Goal: Task Accomplishment & Management: Manage account settings

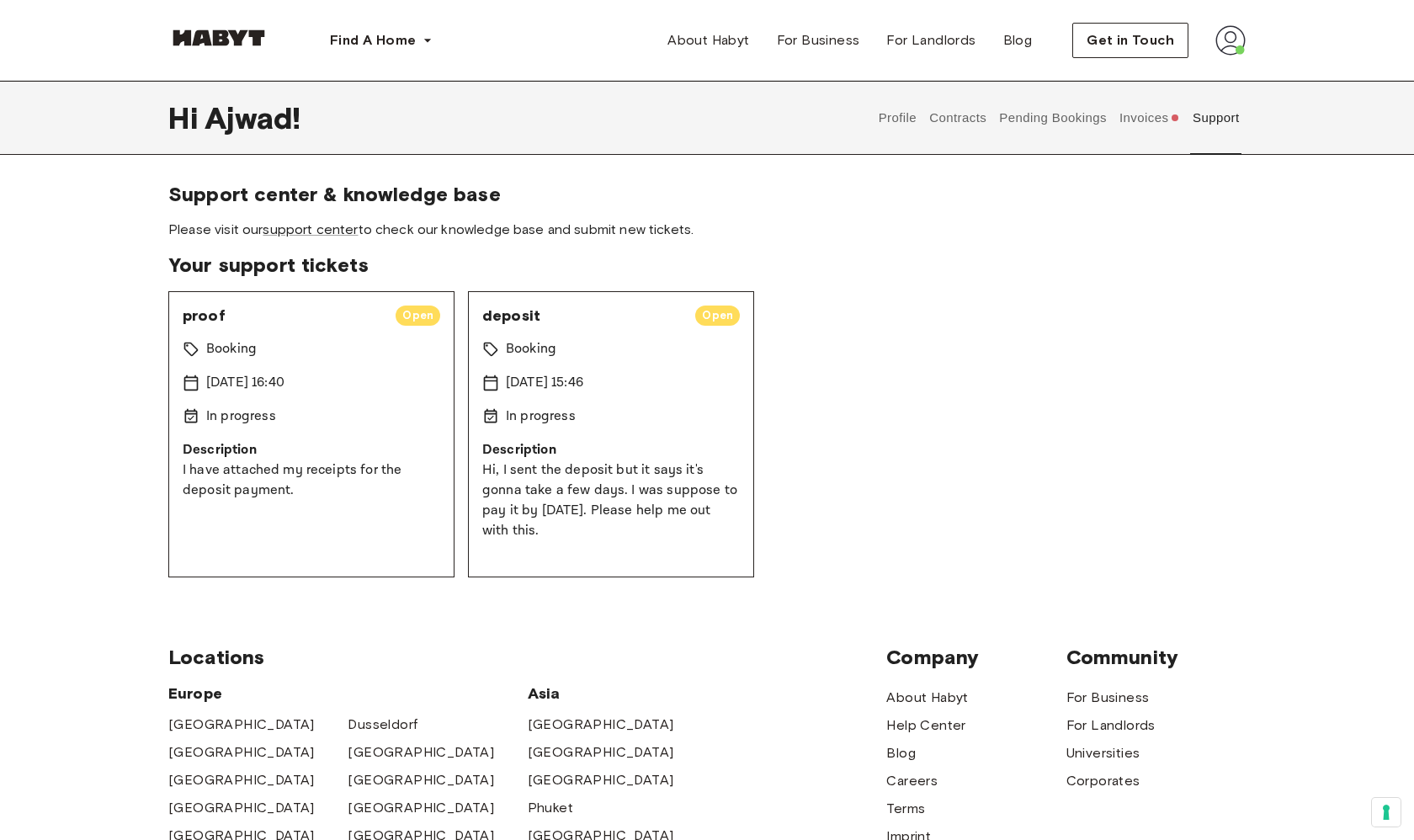
click at [232, 32] on img at bounding box center [218, 38] width 101 height 17
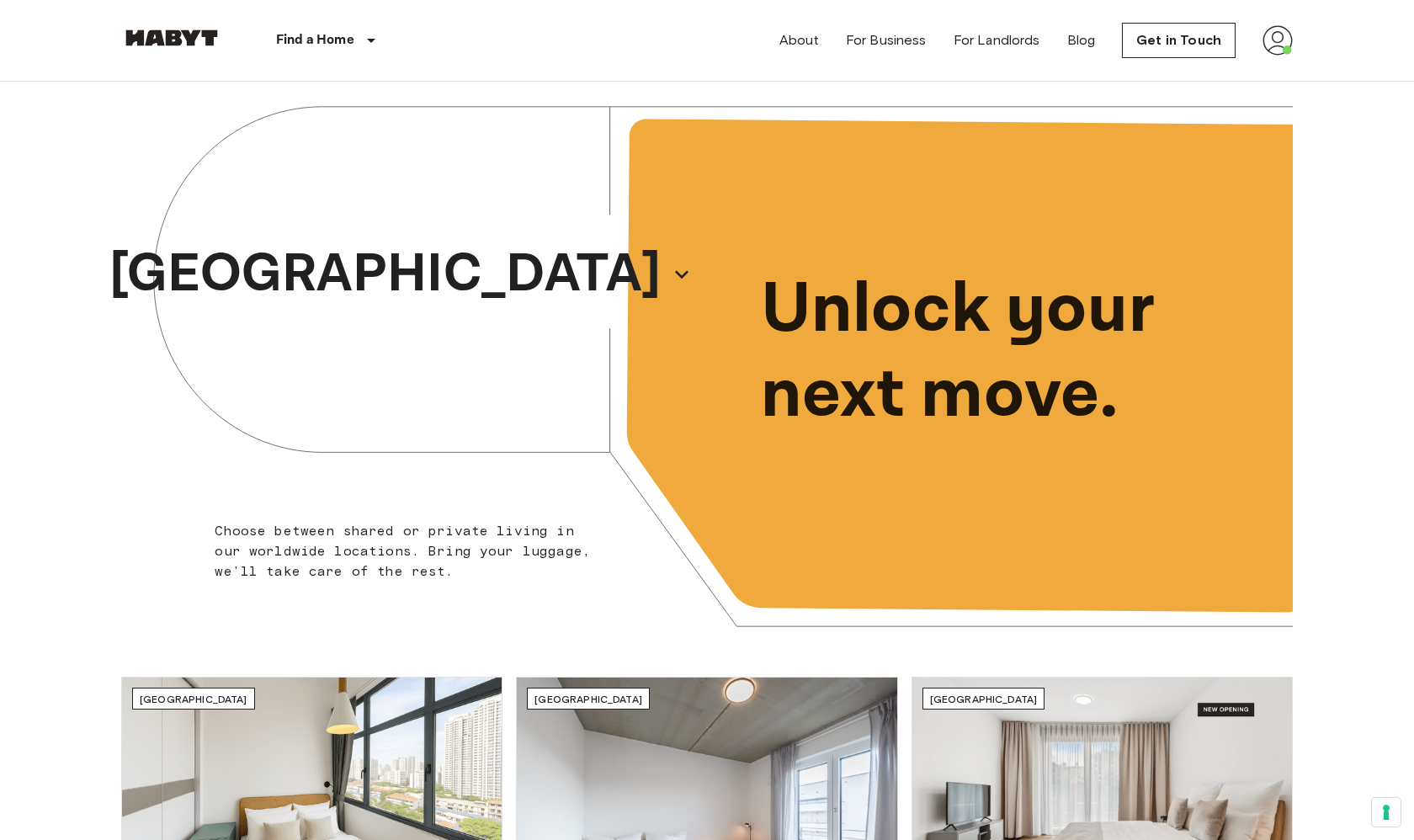
click at [1270, 43] on img at bounding box center [1278, 40] width 31 height 31
click at [1276, 70] on li "Profile" at bounding box center [1316, 71] width 168 height 31
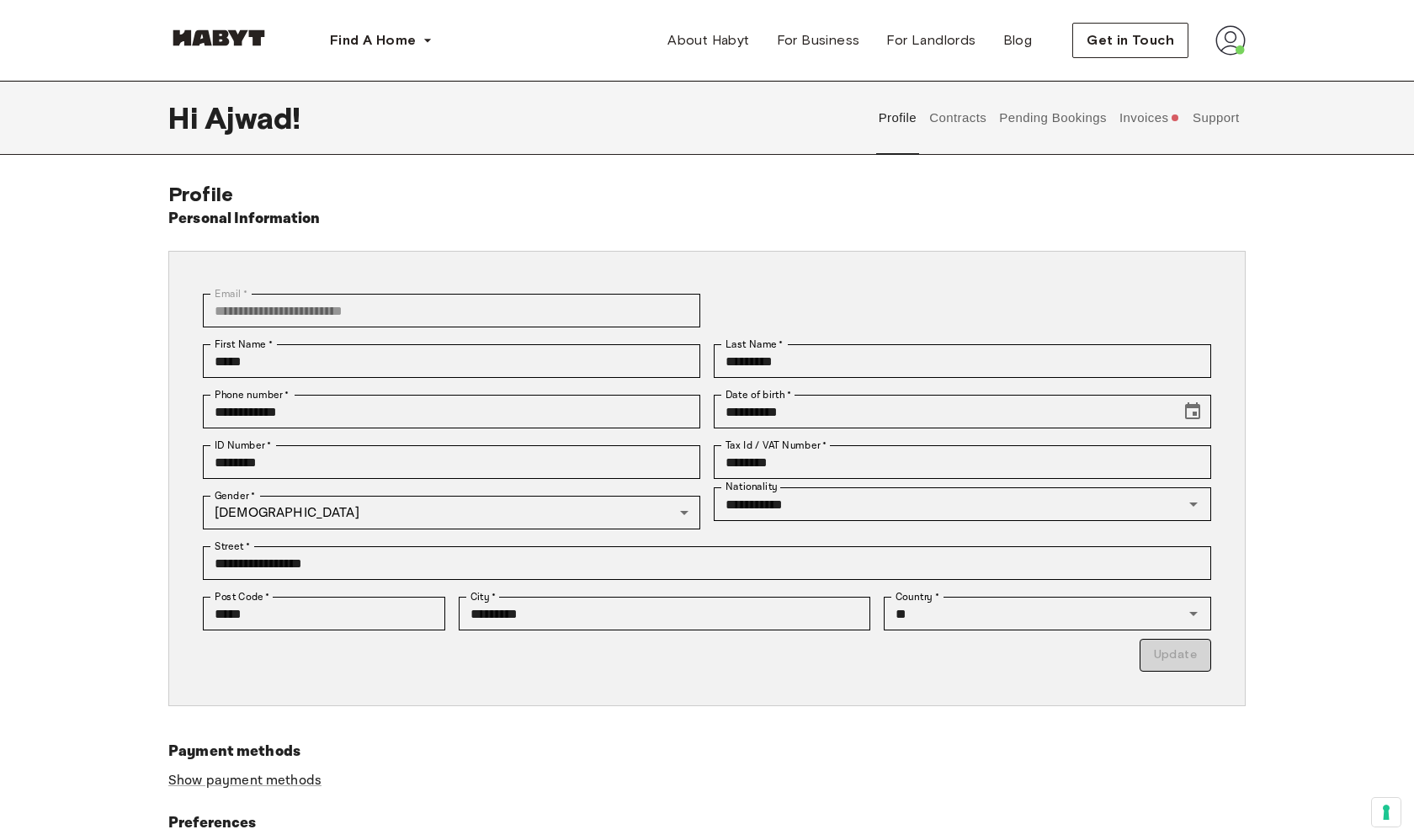
click at [1216, 119] on button "Support" at bounding box center [1215, 118] width 51 height 74
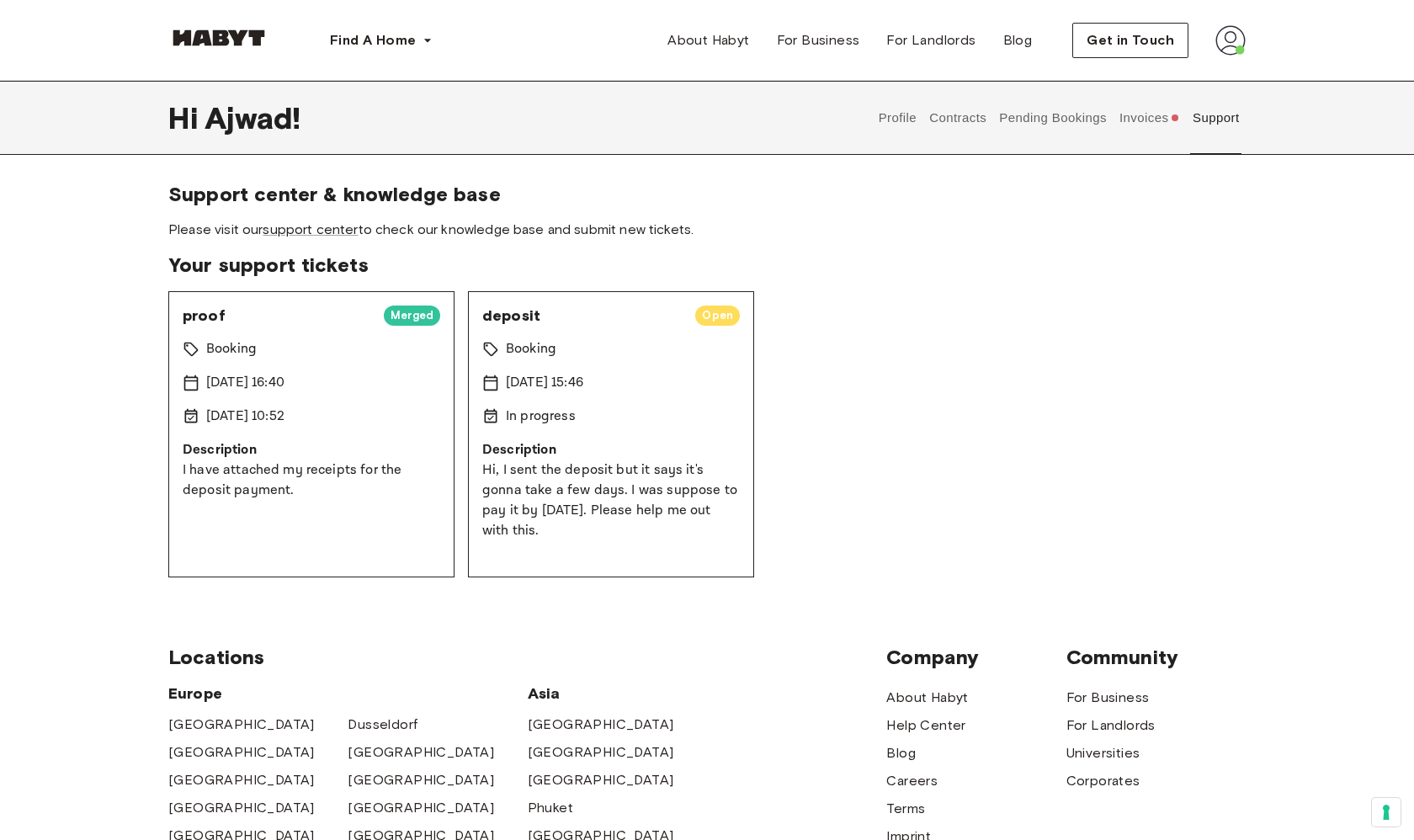
scroll to position [43, 0]
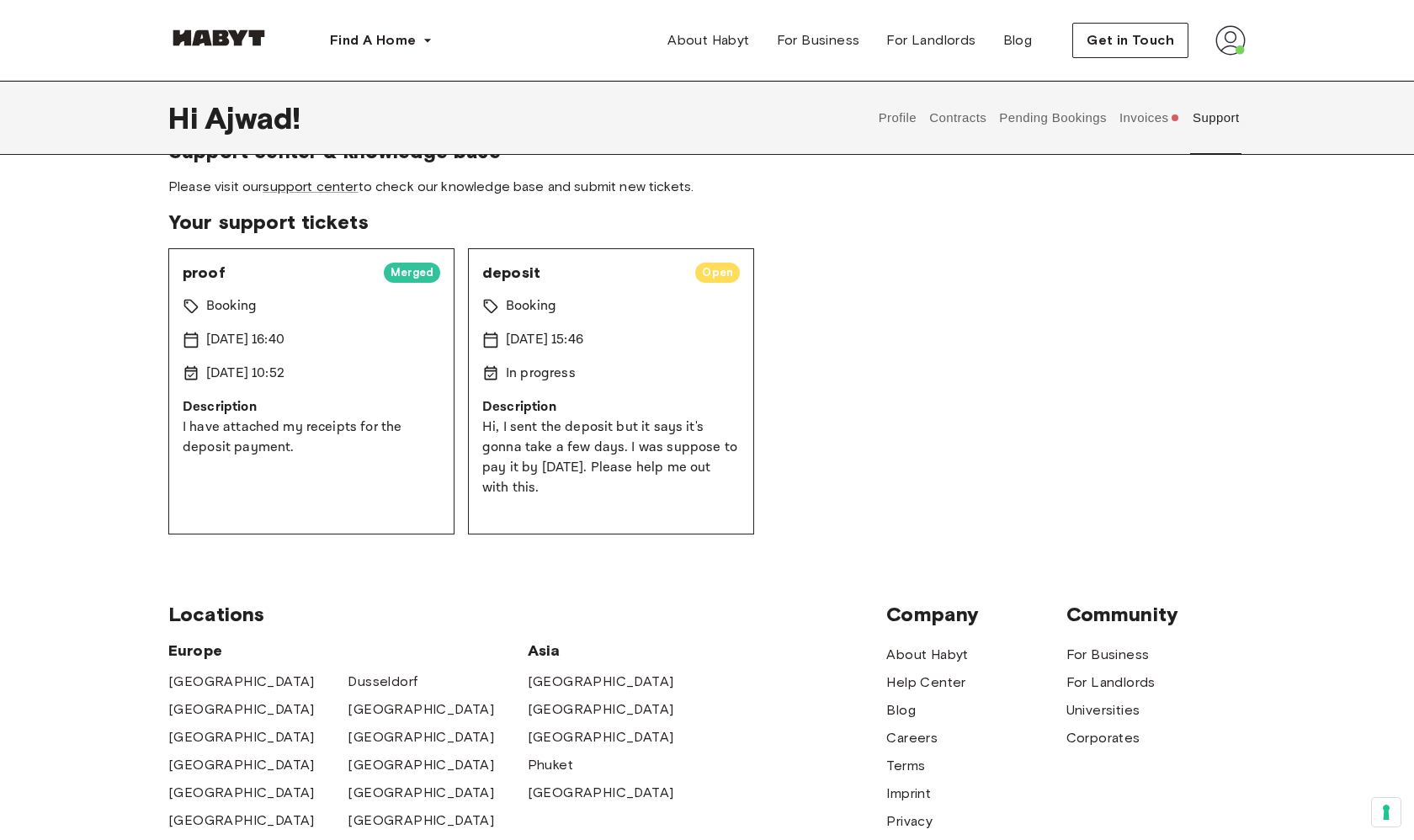
click at [407, 275] on span "Merged" at bounding box center [411, 273] width 57 height 17
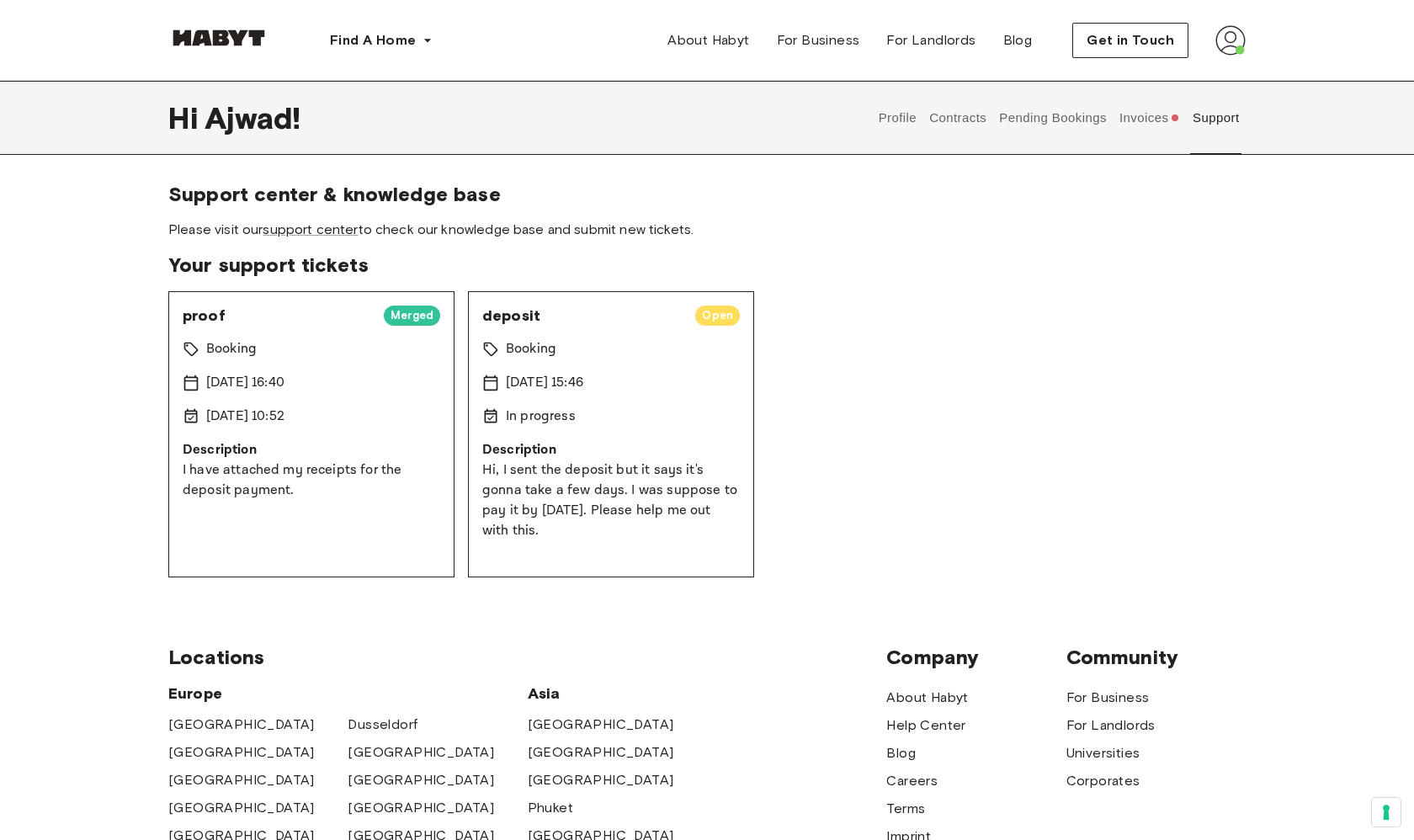
scroll to position [0, 0]
click at [1127, 124] on button "Invoices" at bounding box center [1149, 118] width 65 height 74
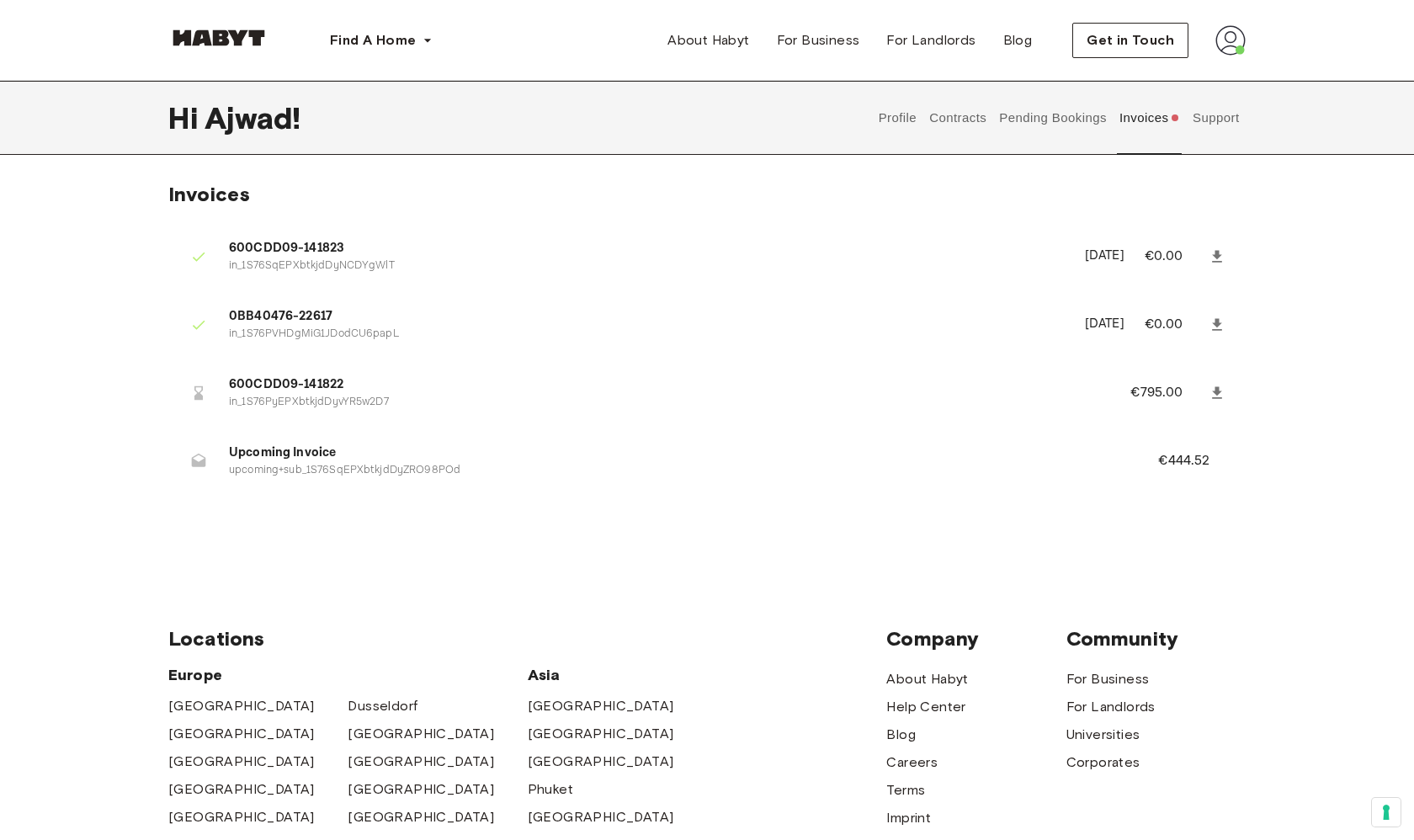
click at [1052, 114] on button "Pending Bookings" at bounding box center [1053, 118] width 112 height 74
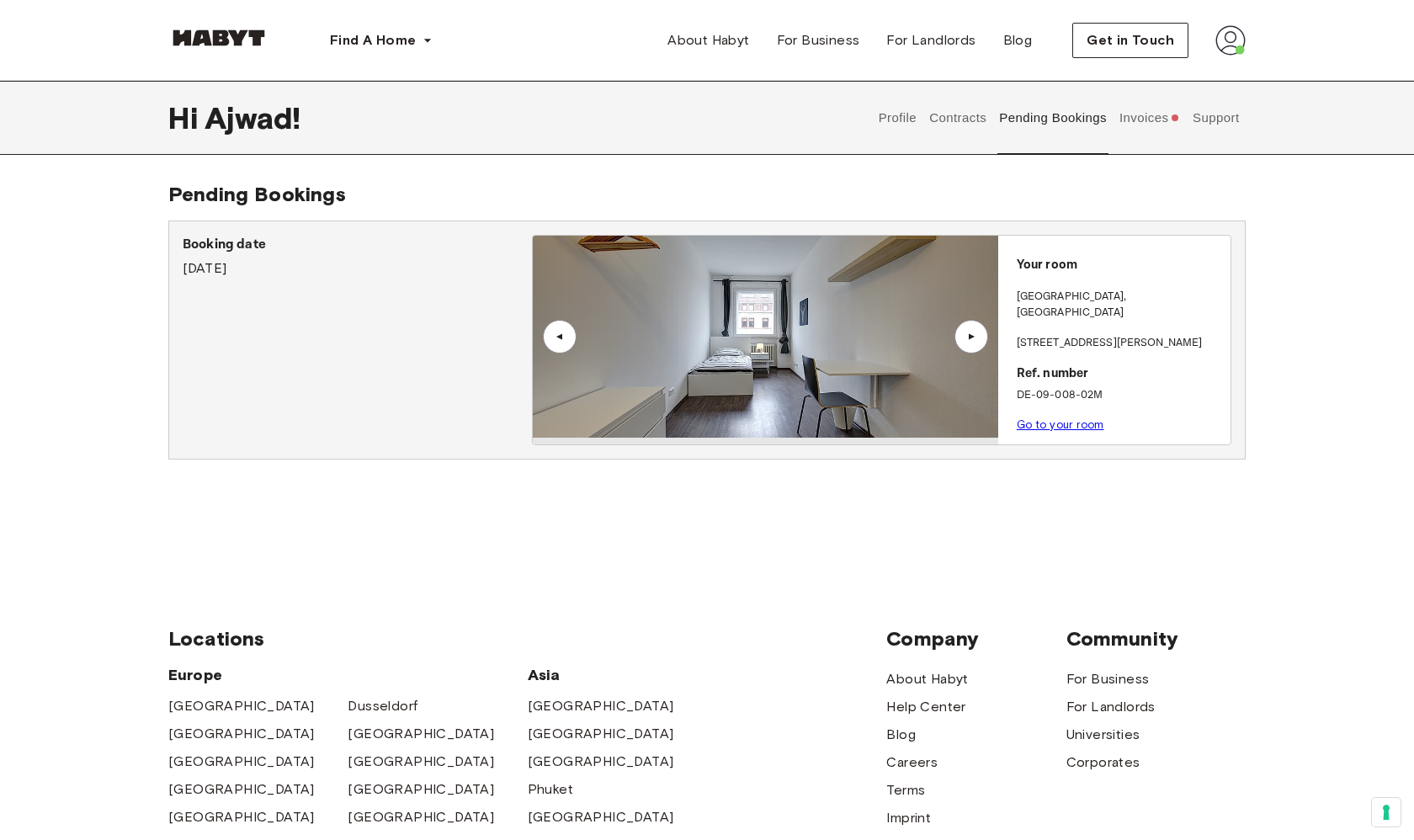
click at [968, 118] on button "Contracts" at bounding box center [958, 118] width 61 height 74
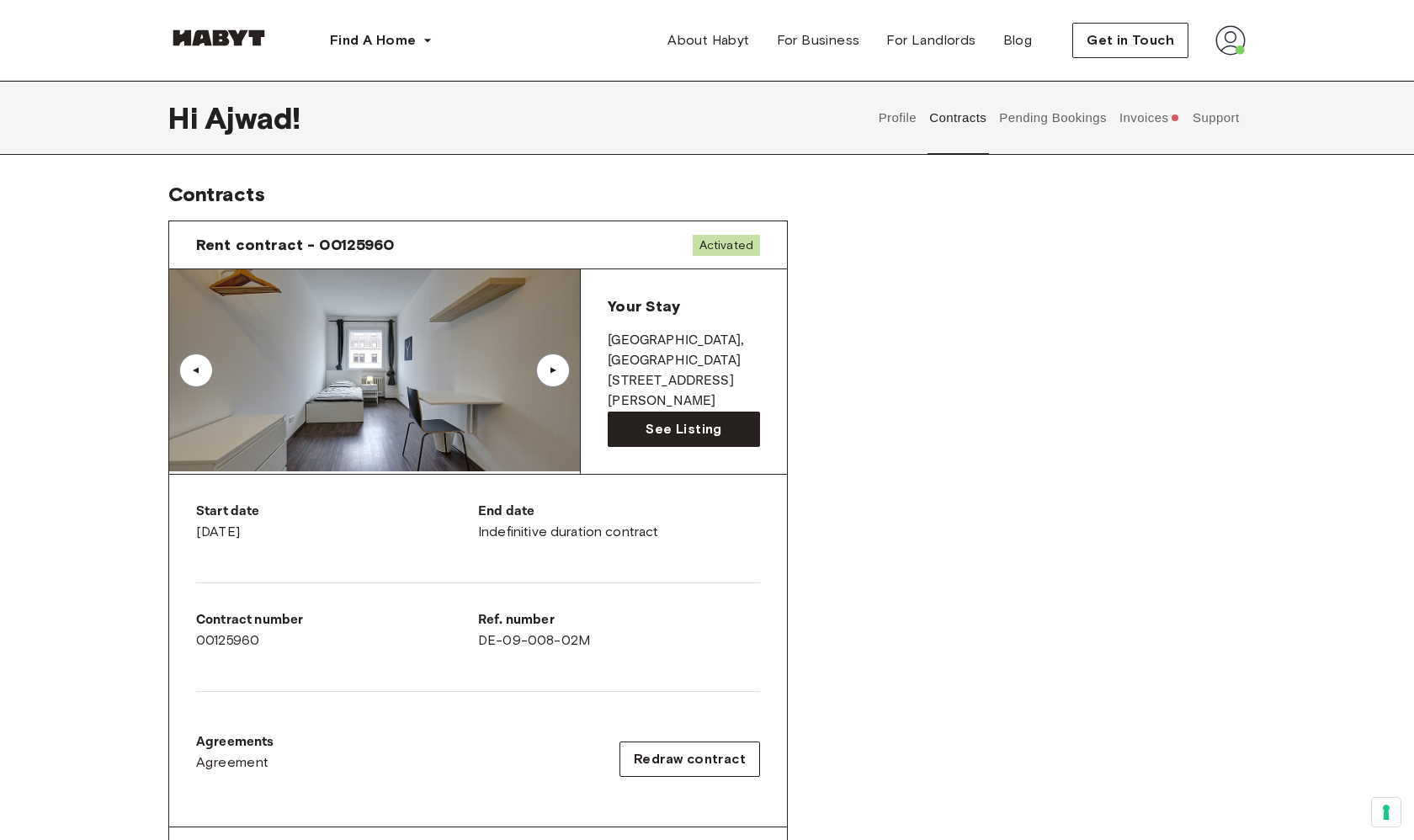
click at [873, 123] on div "Profile Contracts Pending Bookings Invoices Support" at bounding box center [1058, 118] width 374 height 74
click at [894, 113] on button "Profile" at bounding box center [898, 118] width 43 height 74
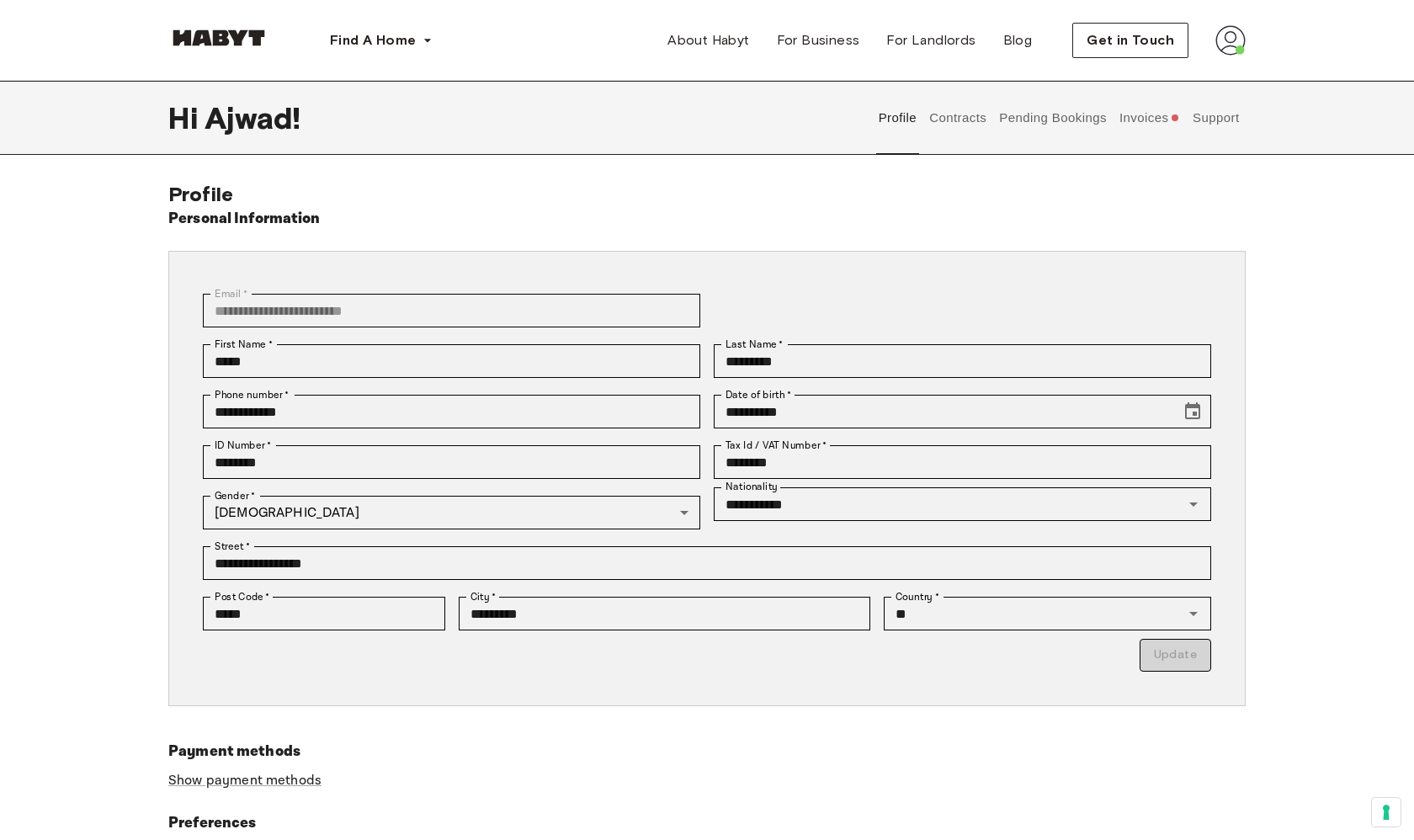
click at [1208, 124] on button "Support" at bounding box center [1215, 118] width 51 height 74
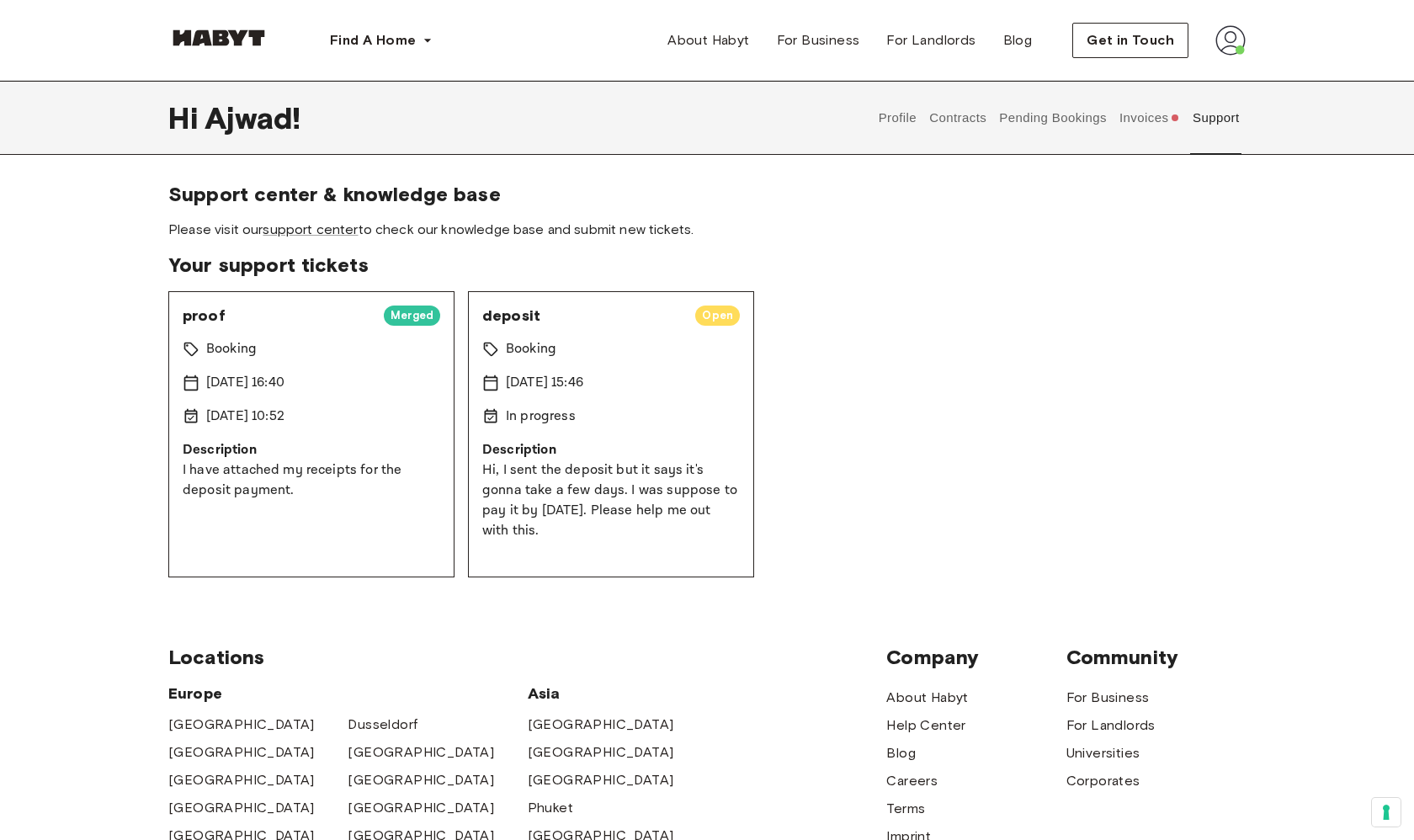
click at [392, 349] on div "Booking" at bounding box center [311, 349] width 257 height 20
click at [646, 339] on div "Booking" at bounding box center [611, 349] width 257 height 20
click at [1165, 133] on button "Invoices" at bounding box center [1149, 118] width 65 height 74
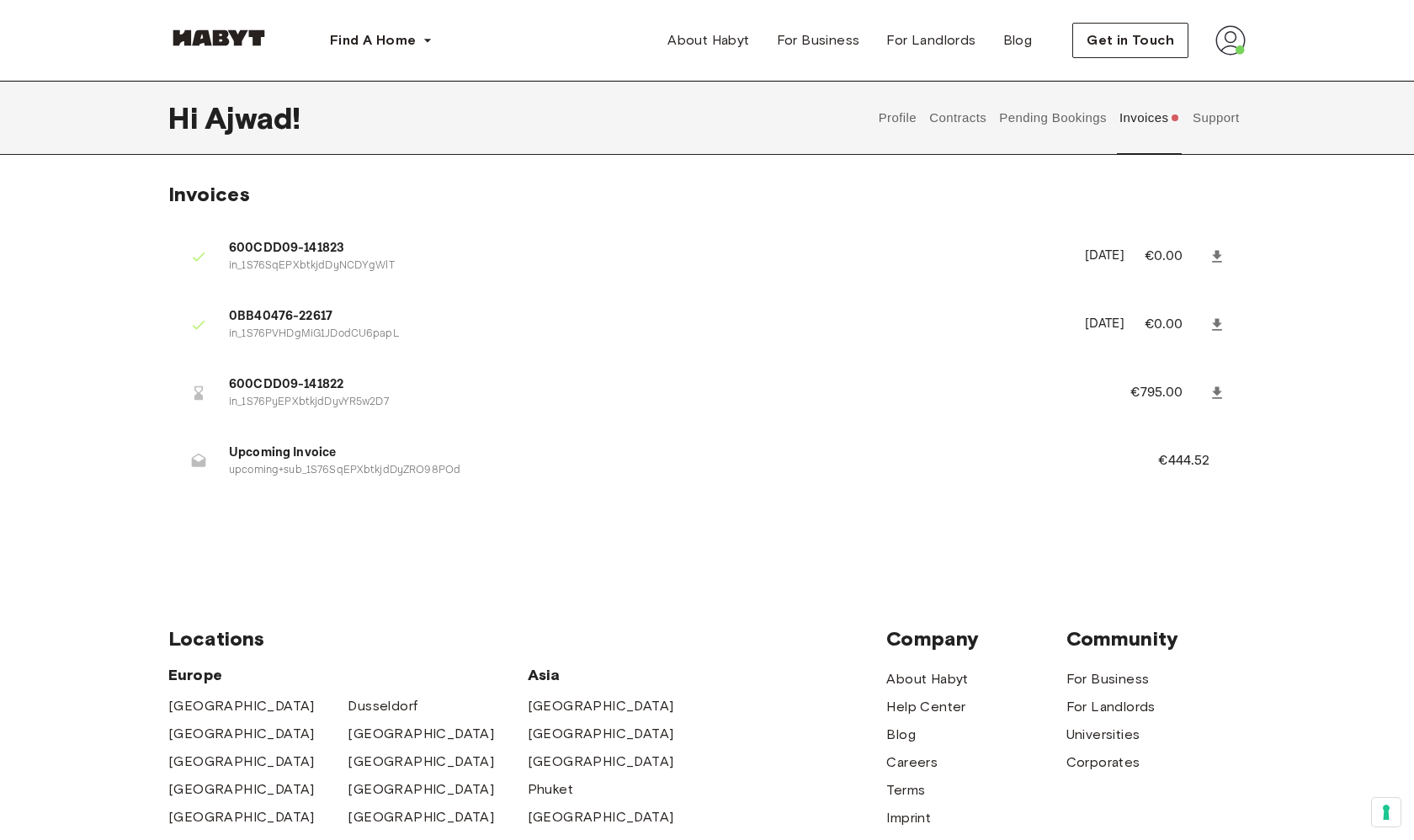
click at [610, 556] on div "Invoices 600CDD09-141823 in_1S76SqEPXbtkjdDyNCDYgWlT September 13th, 2025 €0.00…" at bounding box center [707, 370] width 1414 height 377
click at [1165, 122] on button "Invoices" at bounding box center [1149, 118] width 65 height 74
click at [1217, 122] on button "Support" at bounding box center [1215, 118] width 51 height 74
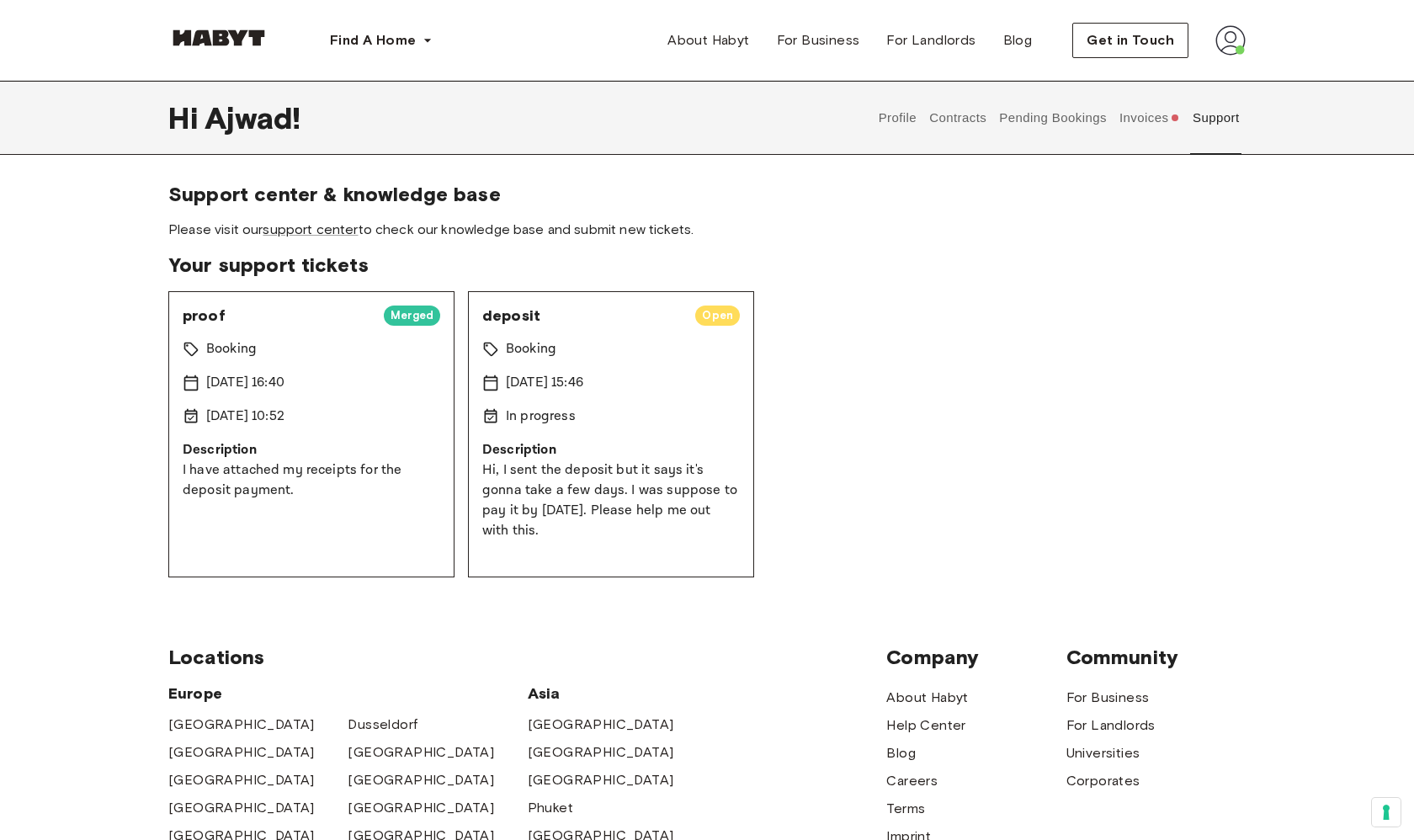
click at [403, 341] on div "Booking" at bounding box center [311, 349] width 257 height 20
click at [1148, 128] on button "Invoices" at bounding box center [1149, 118] width 65 height 74
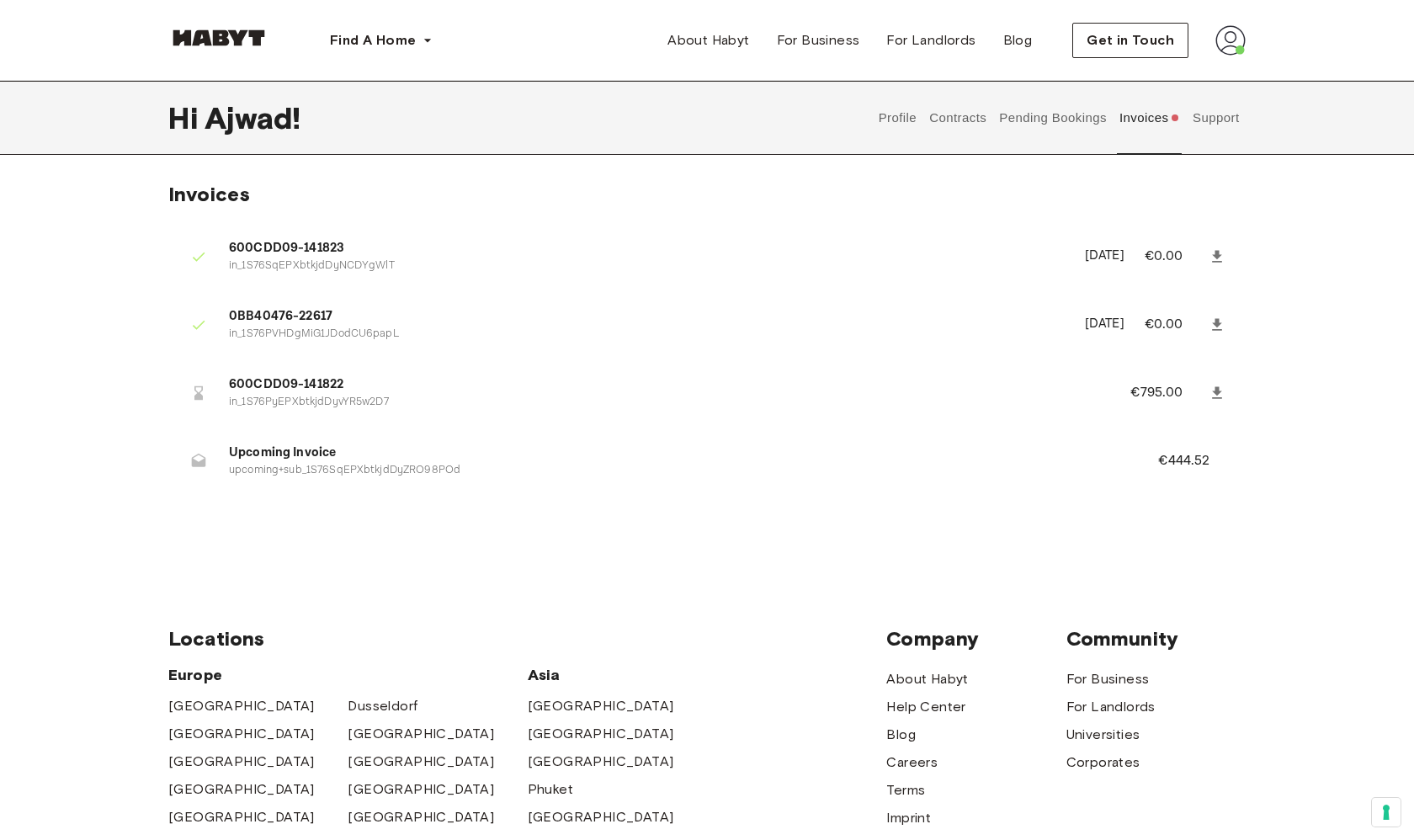
click at [1074, 121] on button "Pending Bookings" at bounding box center [1053, 118] width 112 height 74
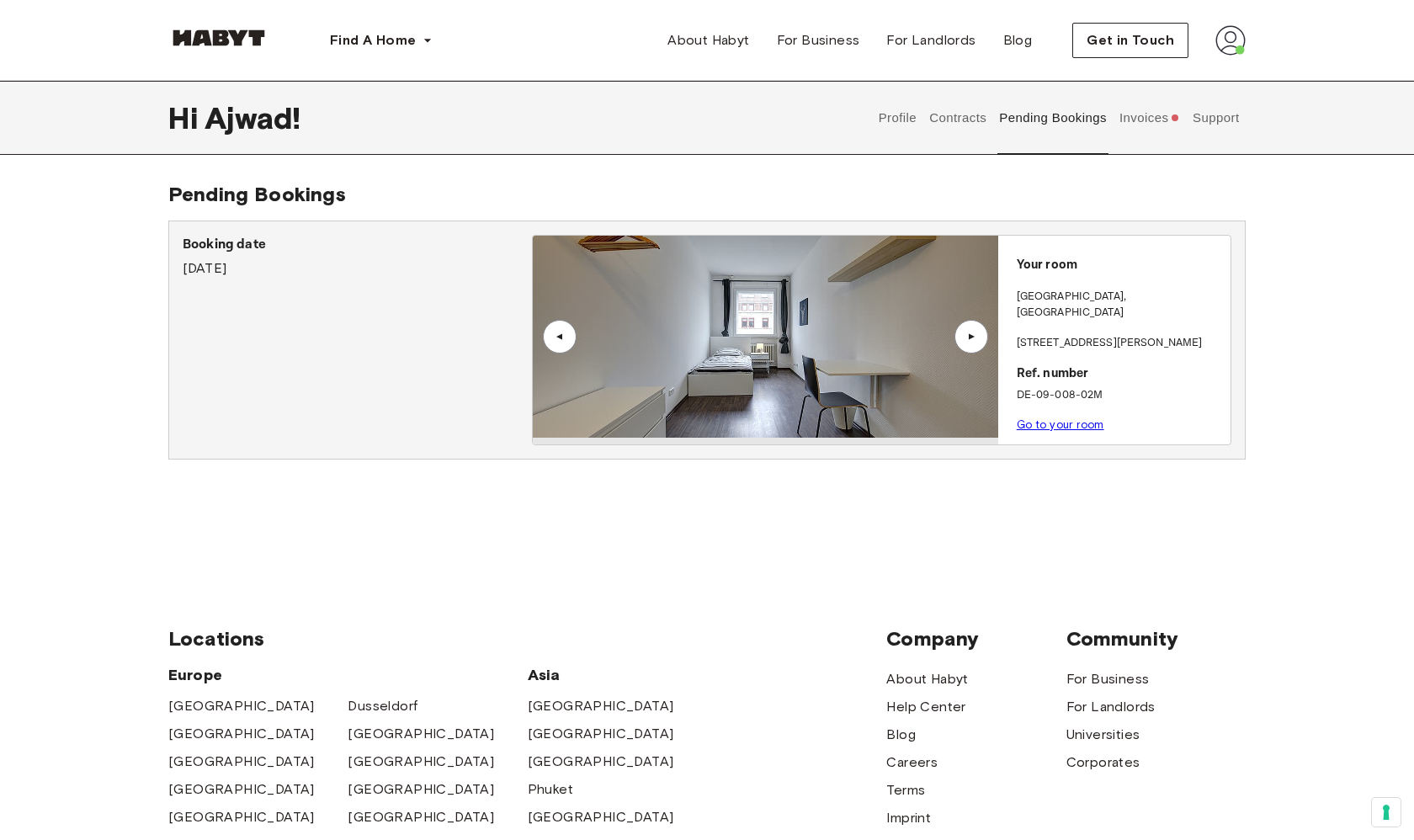
click at [979, 123] on button "Contracts" at bounding box center [958, 118] width 61 height 74
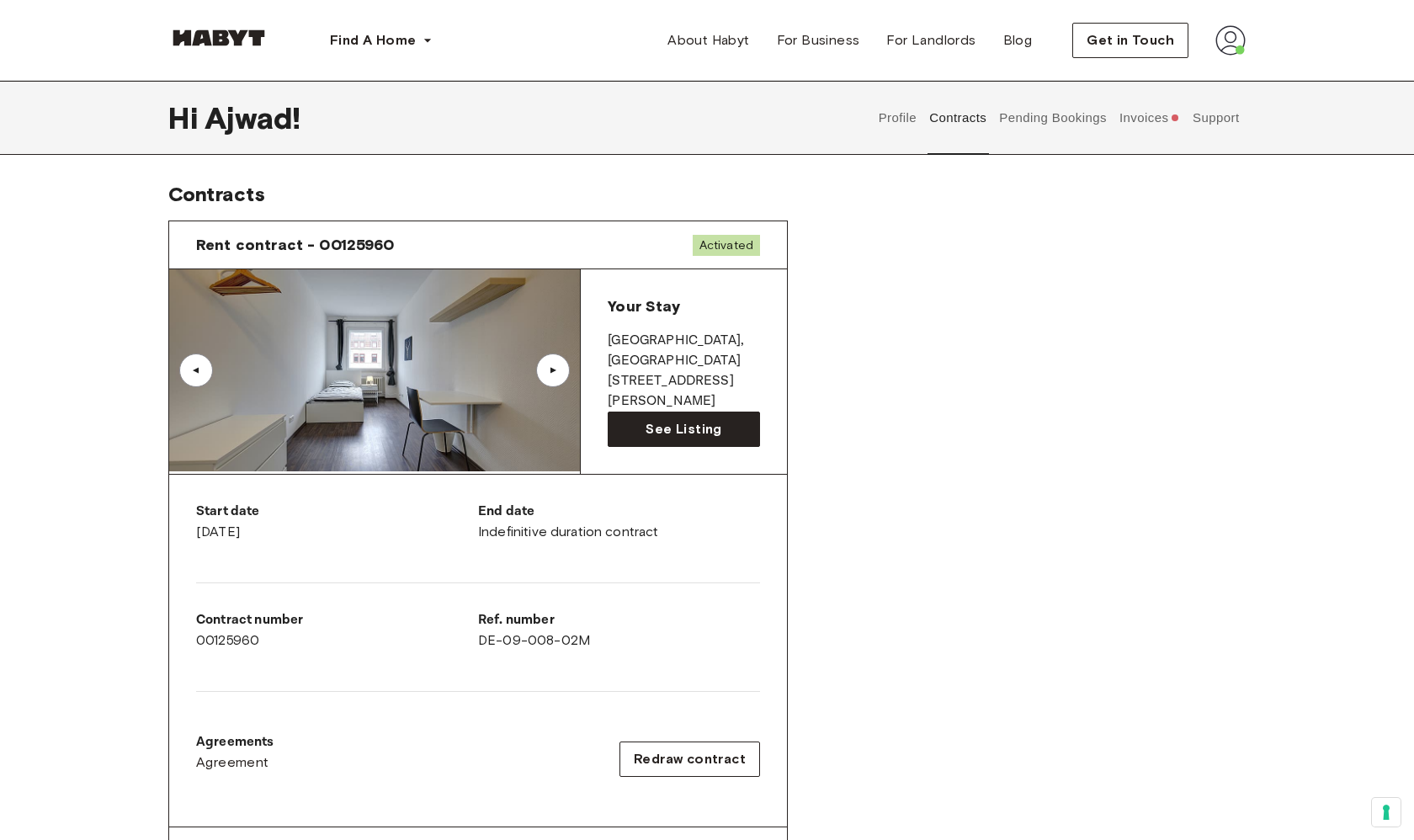
click at [866, 123] on div "Hi Ajwad ! Profile Contracts Pending Bookings Invoices Support" at bounding box center [707, 118] width 1078 height 74
click at [884, 123] on button "Profile" at bounding box center [898, 118] width 43 height 74
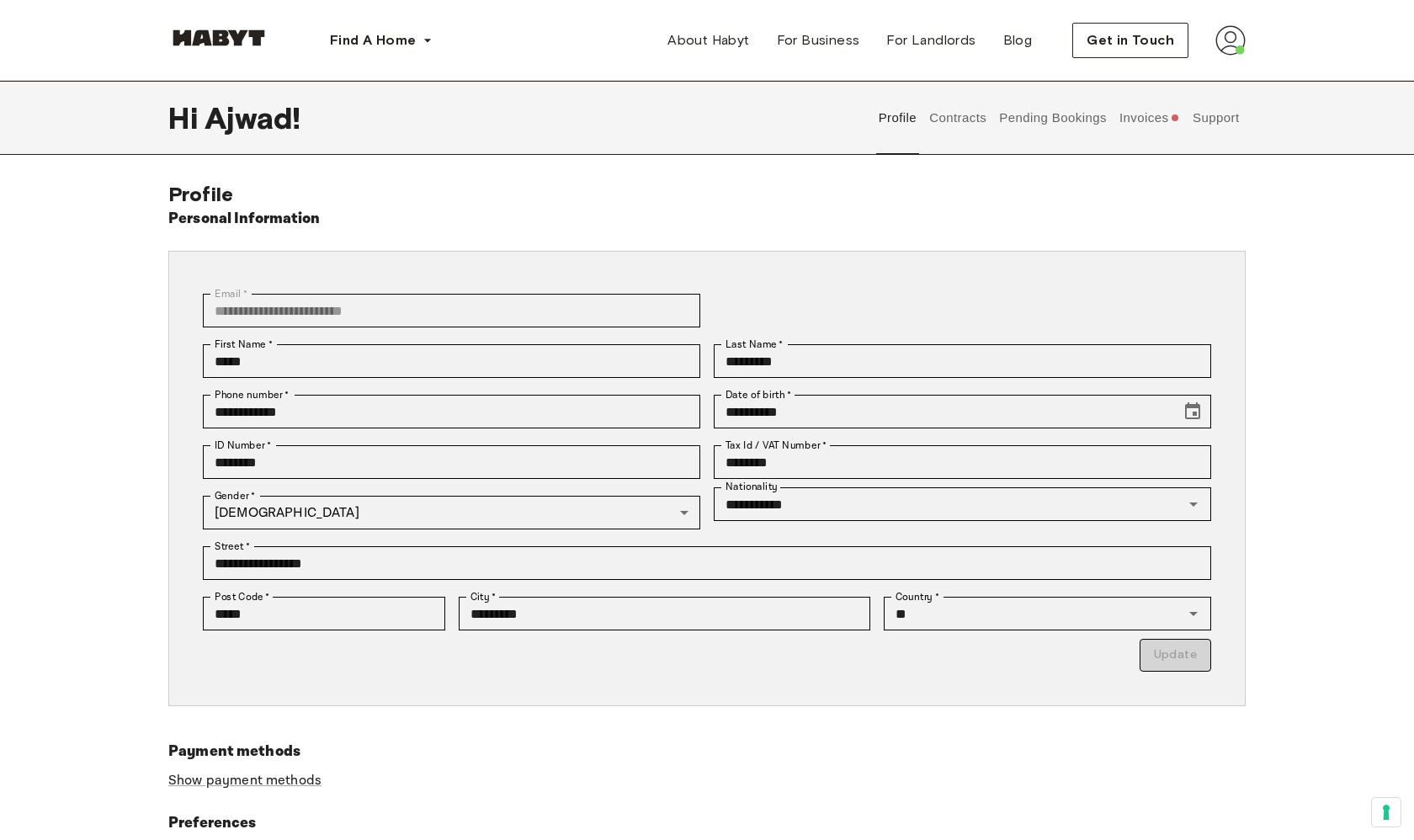
click at [1150, 122] on button "Invoices" at bounding box center [1149, 118] width 65 height 74
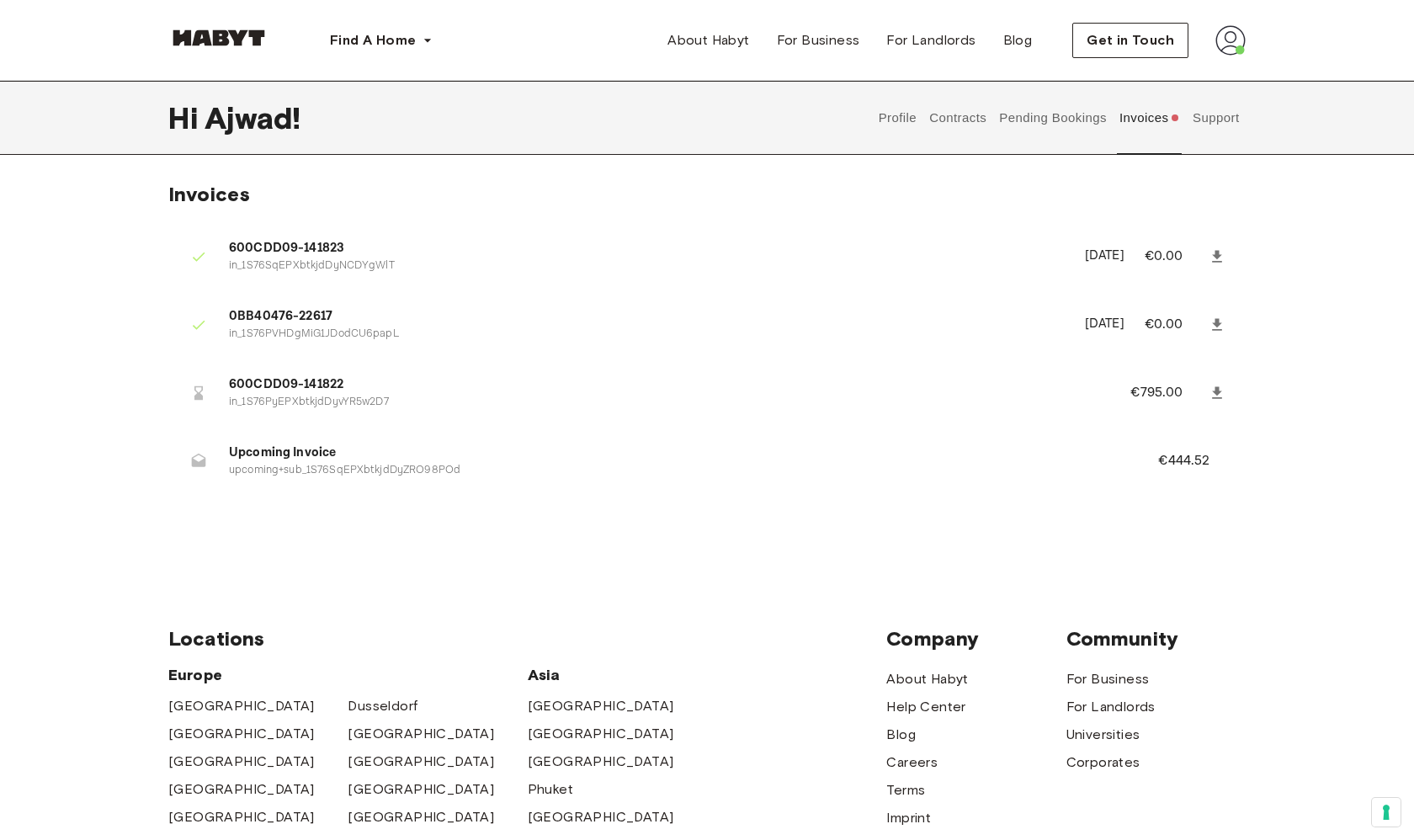
click at [1060, 123] on button "Pending Bookings" at bounding box center [1053, 118] width 112 height 74
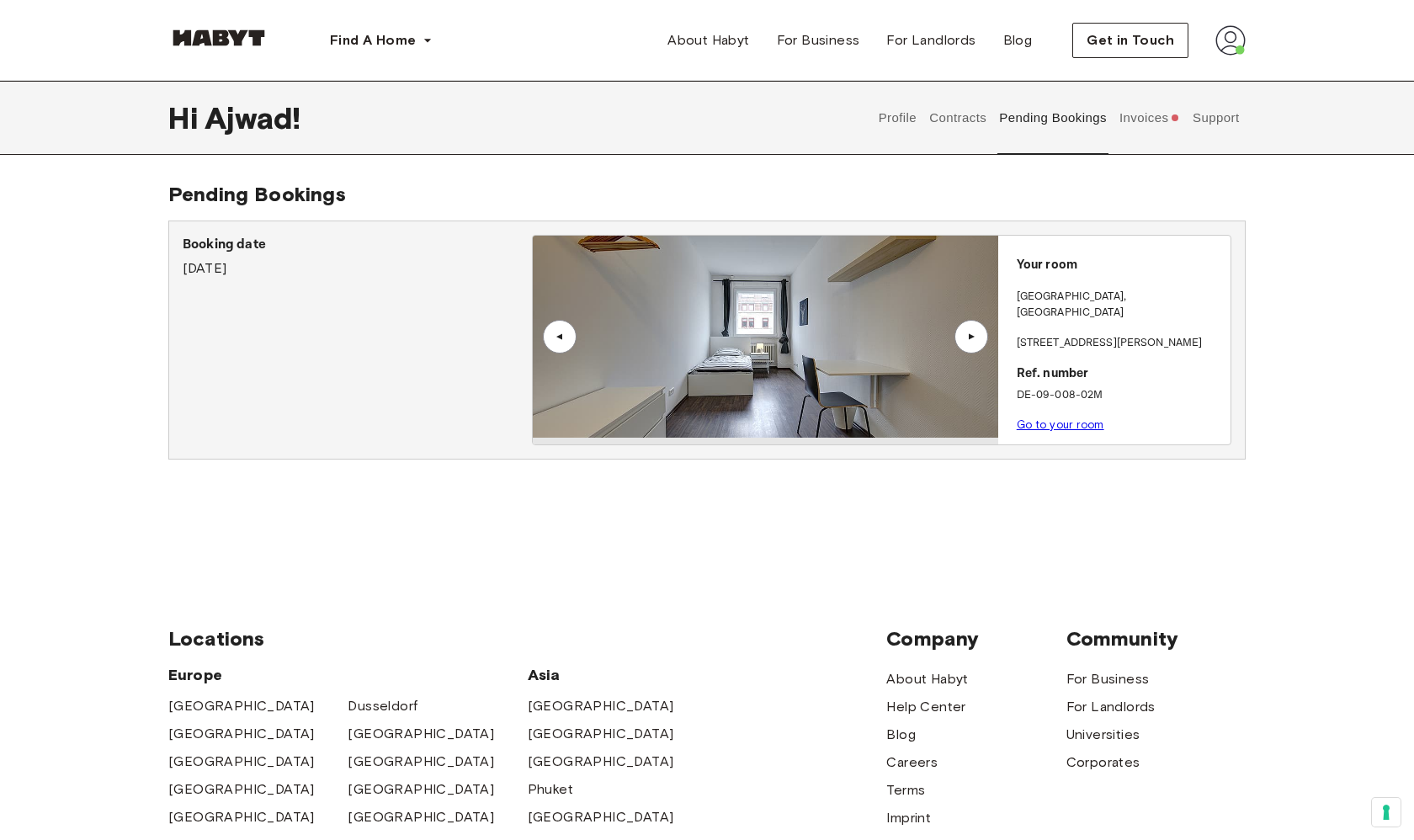
click at [1218, 123] on button "Support" at bounding box center [1215, 118] width 51 height 74
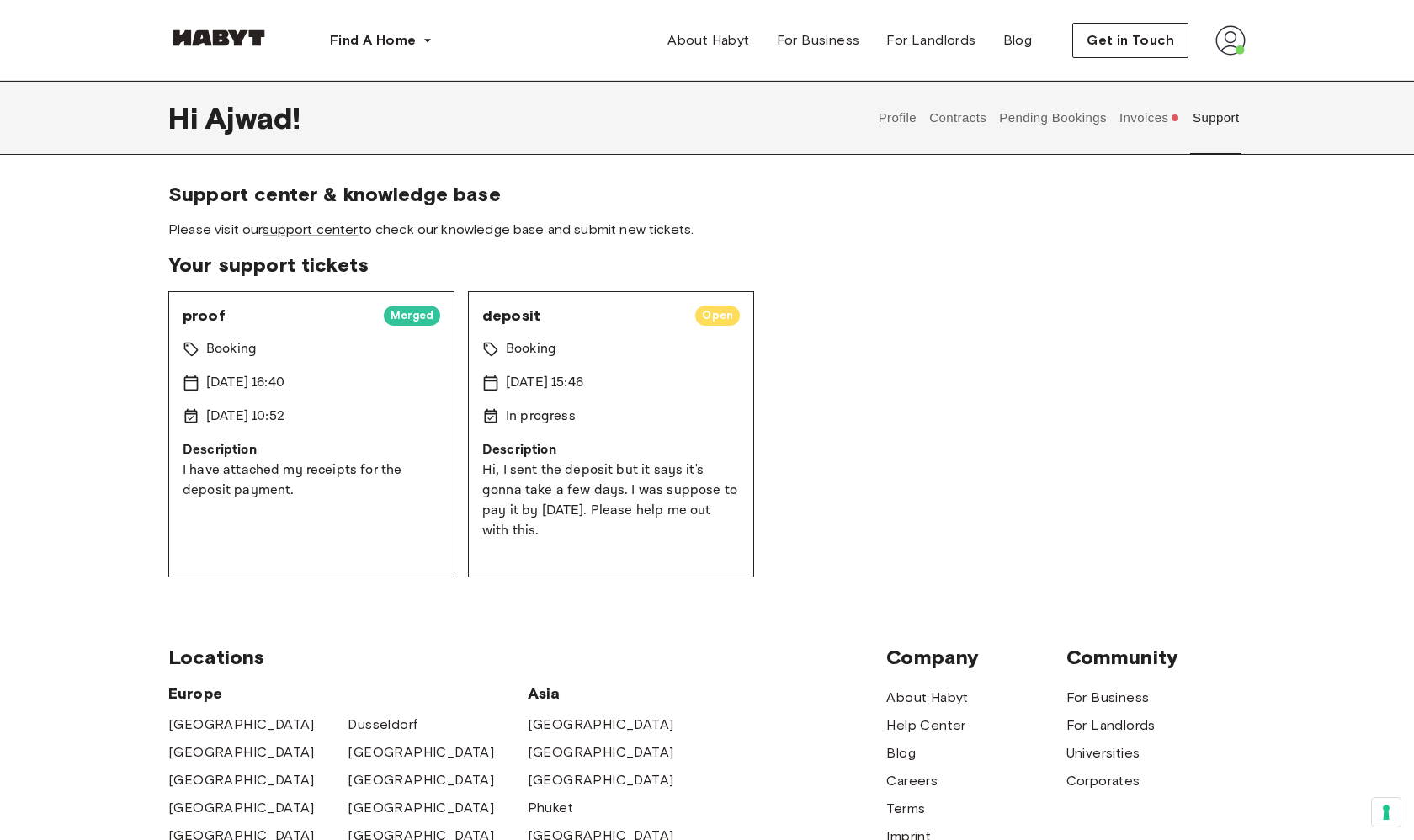
click at [400, 337] on div "proof Merged Booking 15 Sep 2025 16:40 16 Sep 2025 10:52 Description I have att…" at bounding box center [311, 434] width 286 height 286
click at [707, 369] on div "deposit Open Booking 15 Sep 2025 15:46 In progress Description Hi, I sent the d…" at bounding box center [611, 434] width 286 height 286
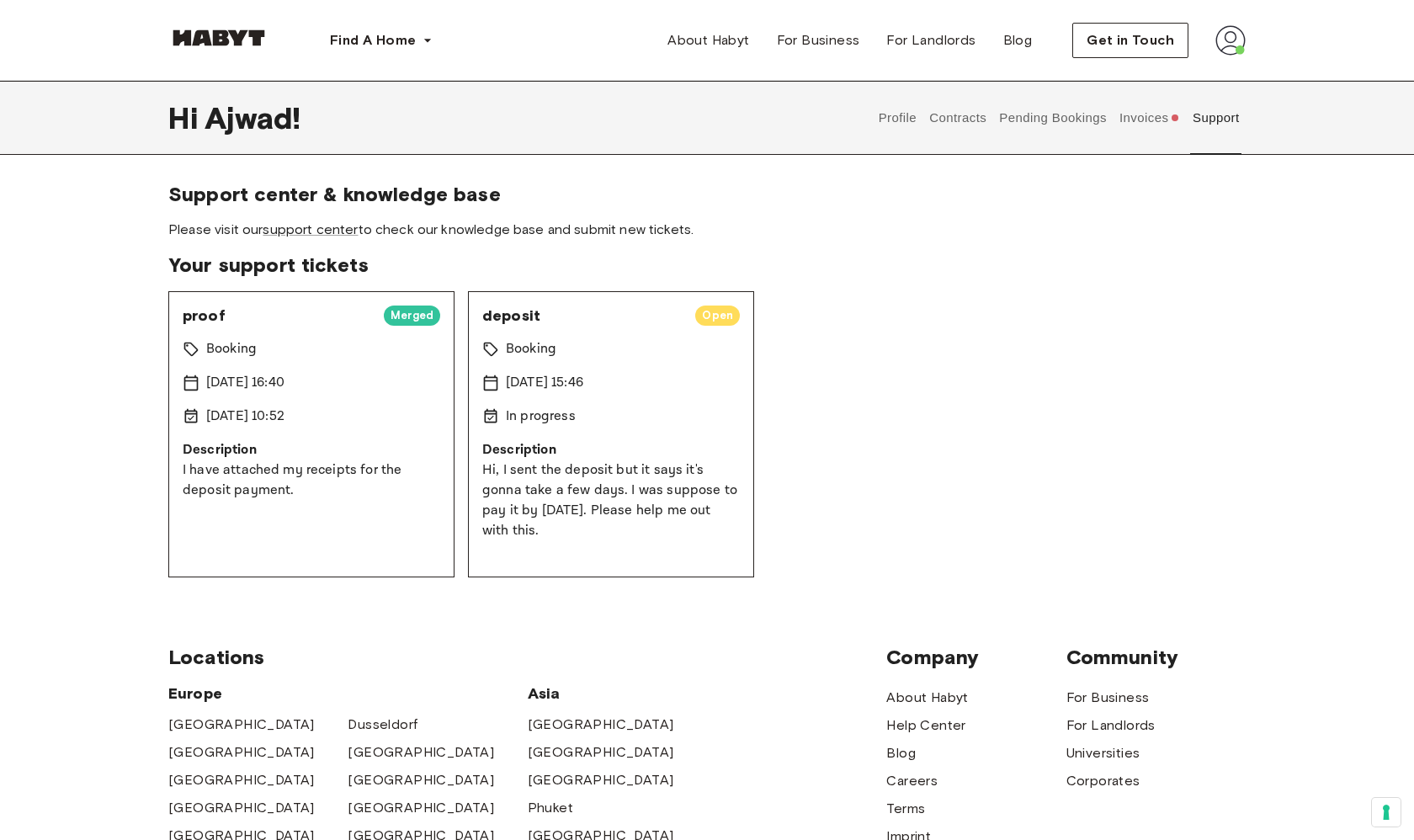
click at [1086, 131] on button "Pending Bookings" at bounding box center [1053, 118] width 112 height 74
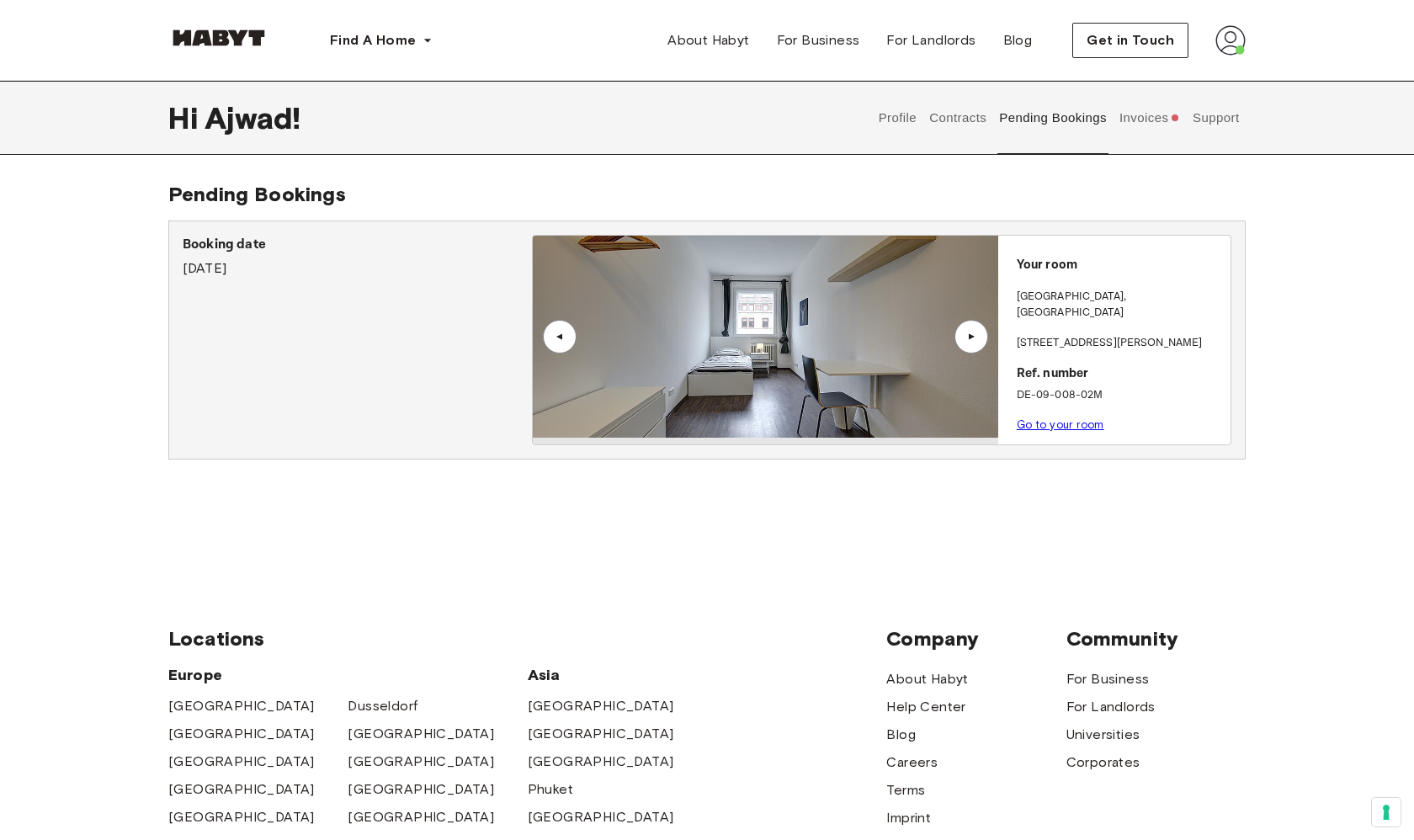
click at [248, 24] on div at bounding box center [218, 41] width 101 height 57
click at [246, 32] on img at bounding box center [218, 38] width 101 height 17
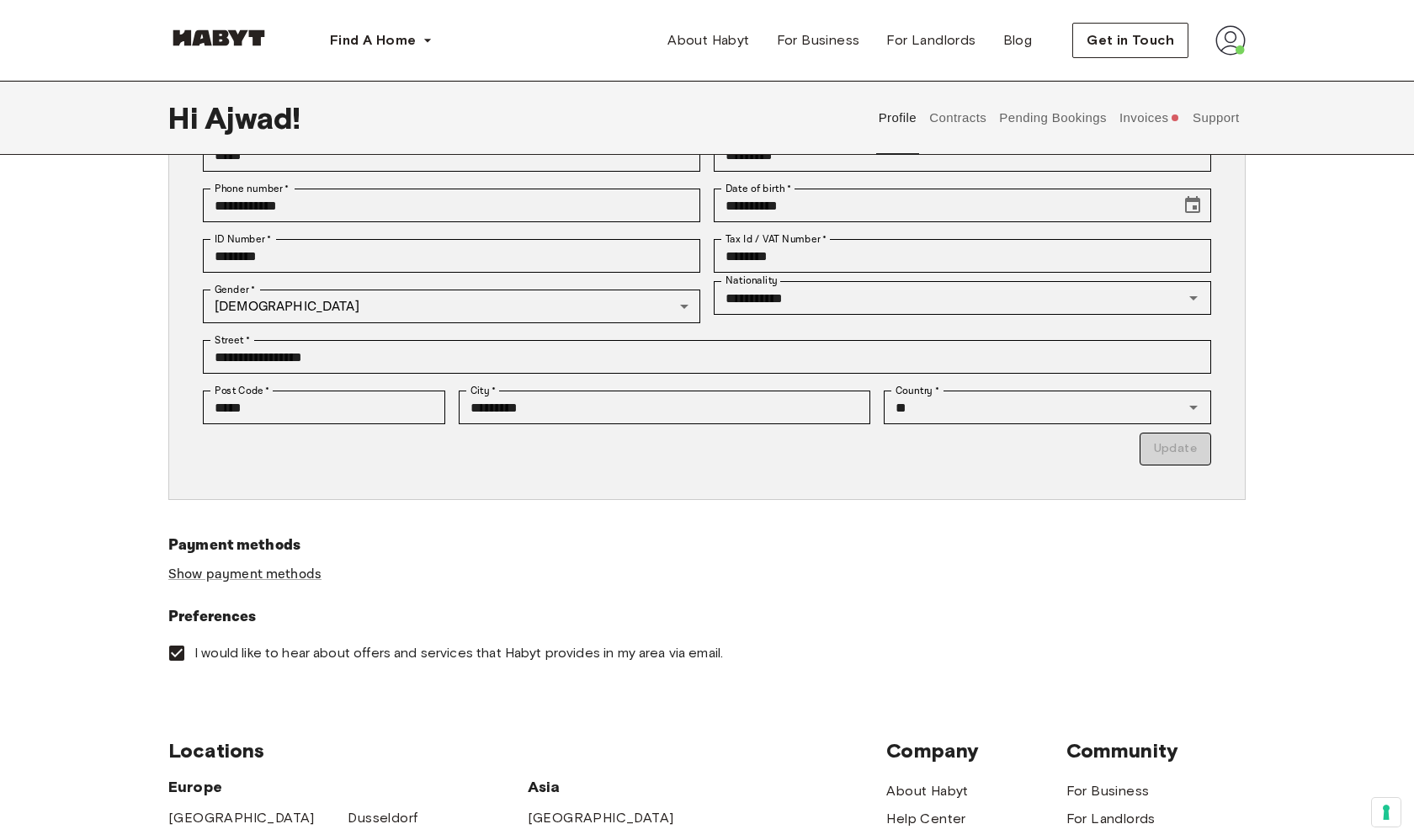
scroll to position [149, 0]
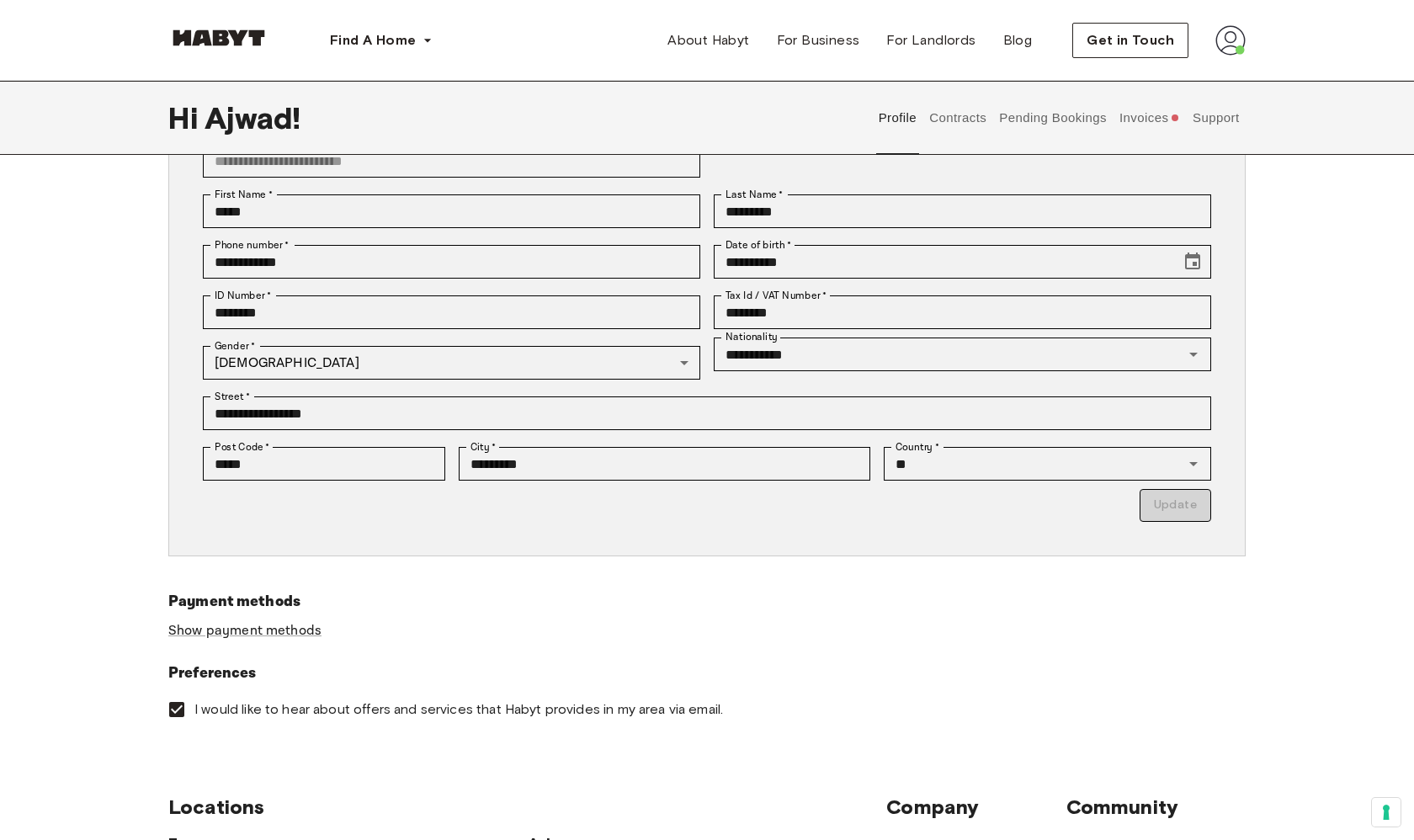
click at [979, 125] on button "Contracts" at bounding box center [958, 118] width 61 height 74
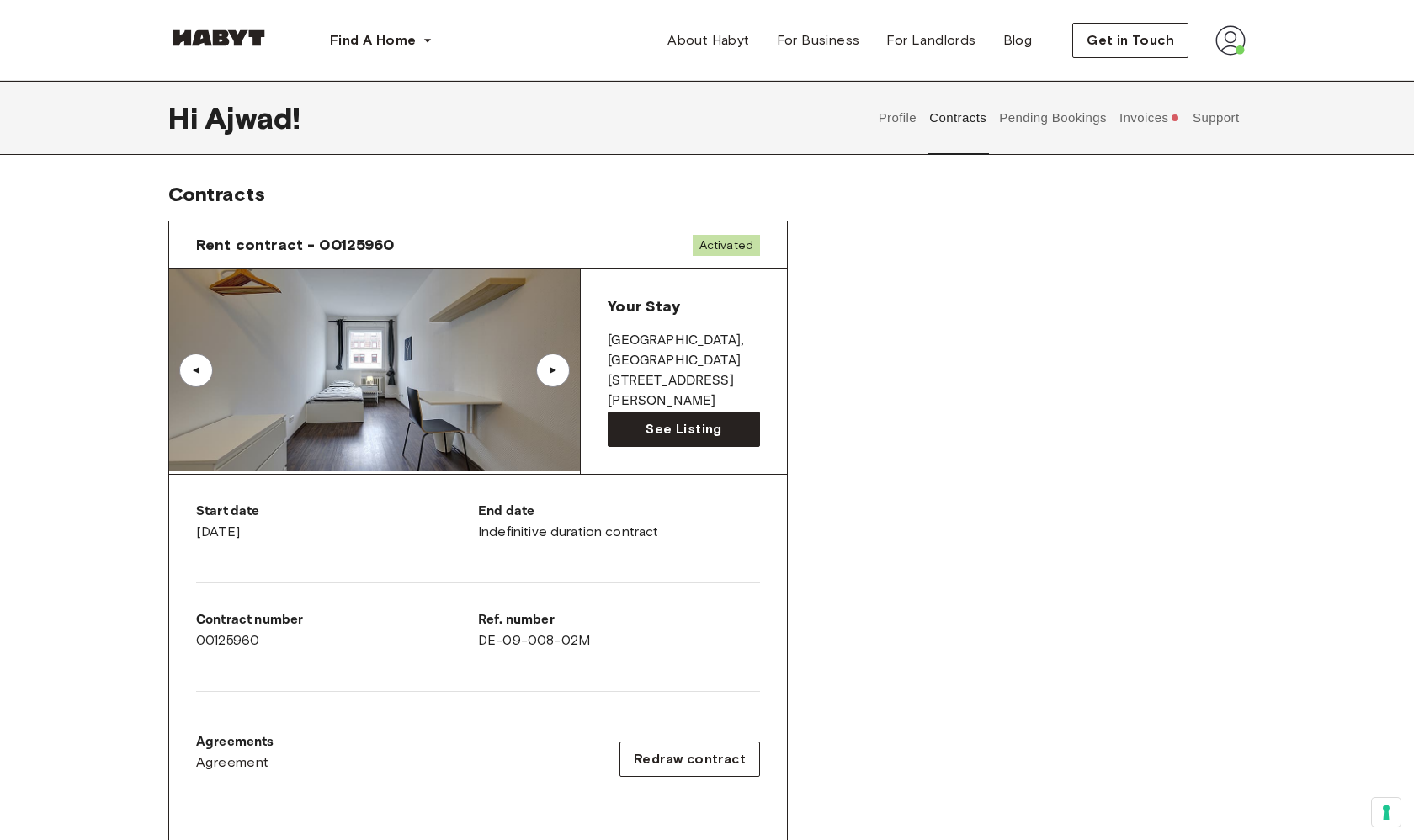
click at [1081, 114] on button "Pending Bookings" at bounding box center [1053, 118] width 112 height 74
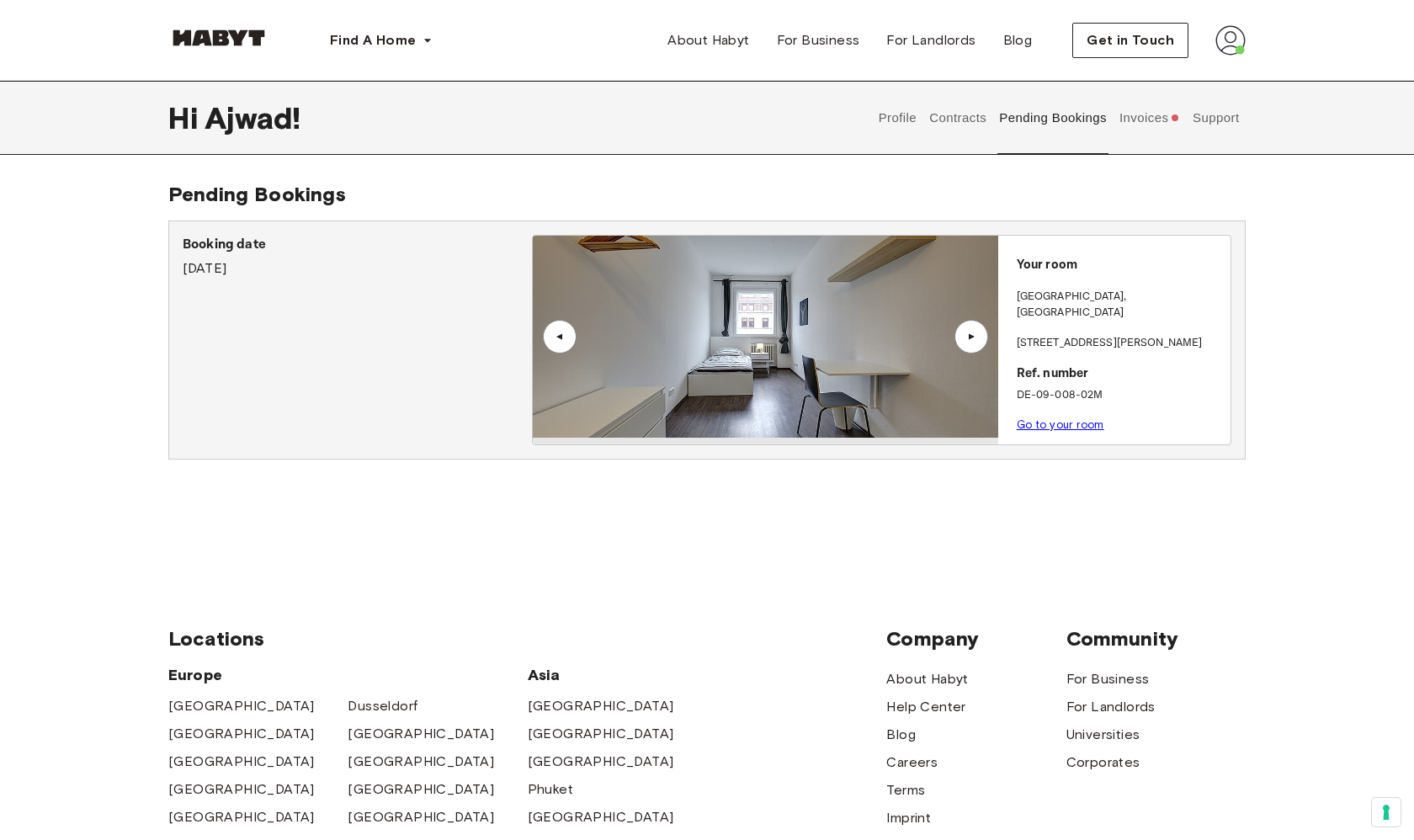
click at [1054, 419] on link "Go to your room" at bounding box center [1060, 425] width 87 height 13
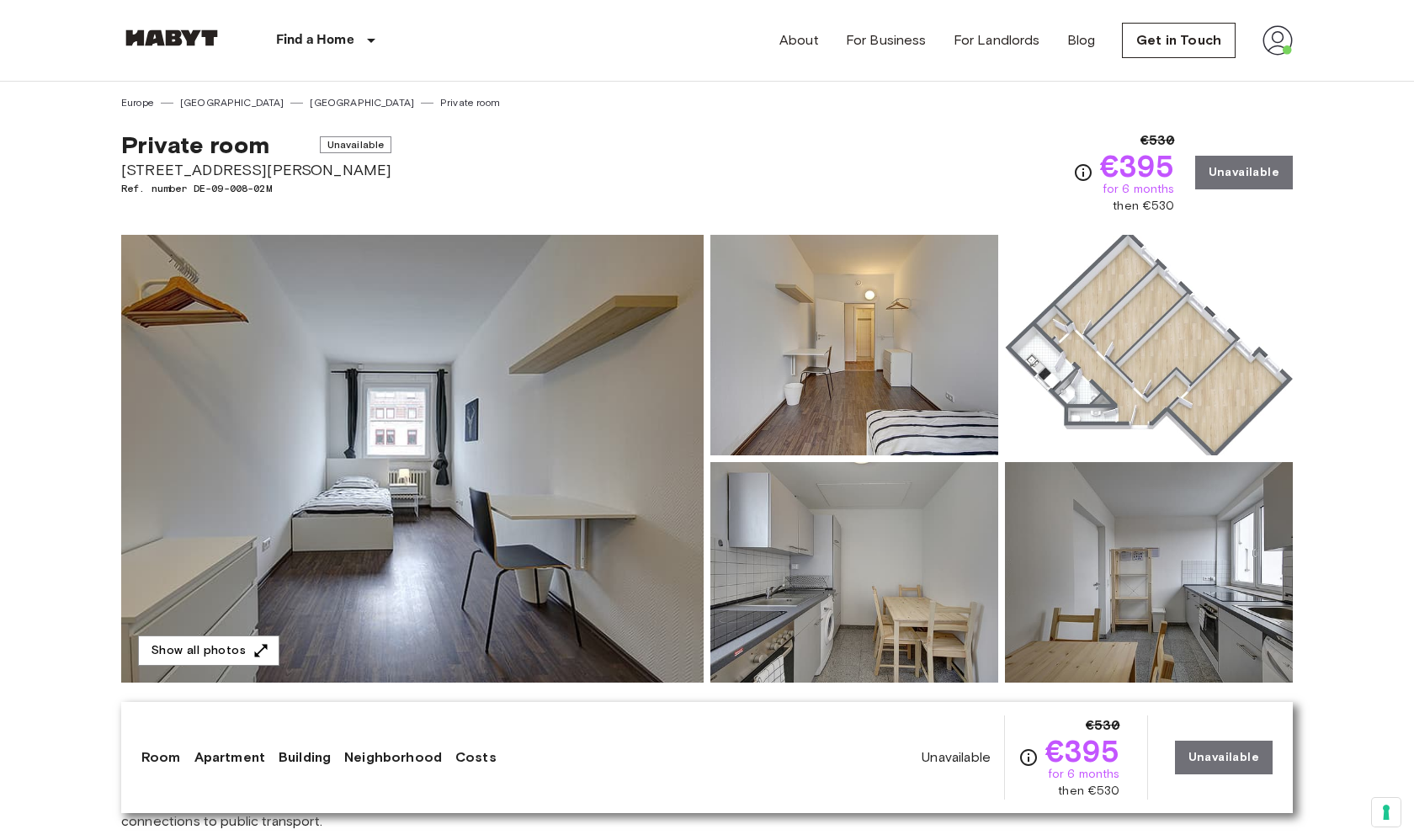
click at [1276, 45] on img at bounding box center [1278, 40] width 31 height 31
click at [1262, 71] on li "Profile" at bounding box center [1316, 71] width 168 height 31
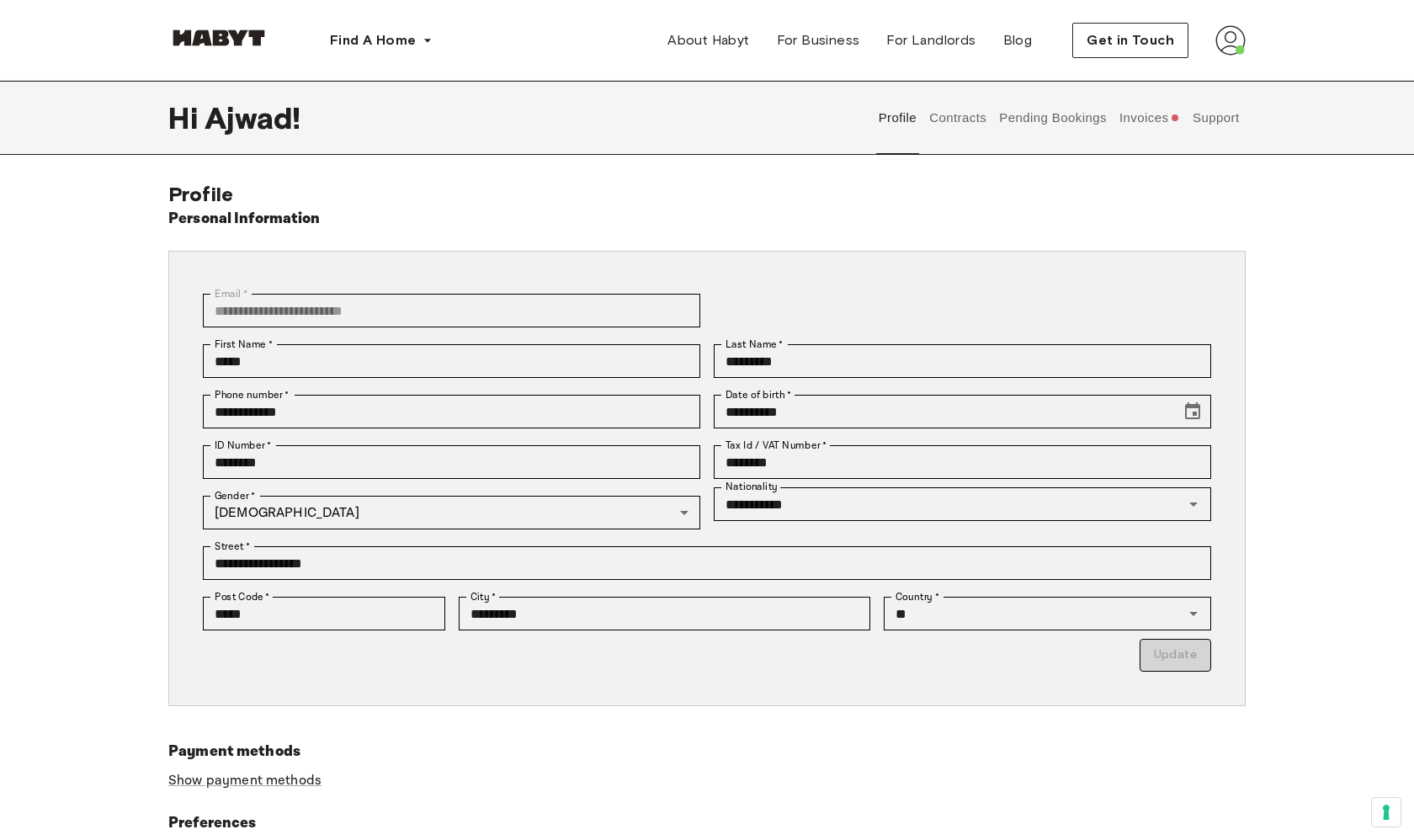
click at [1173, 117] on span "user profile tabs" at bounding box center [1174, 117] width 6 height 6
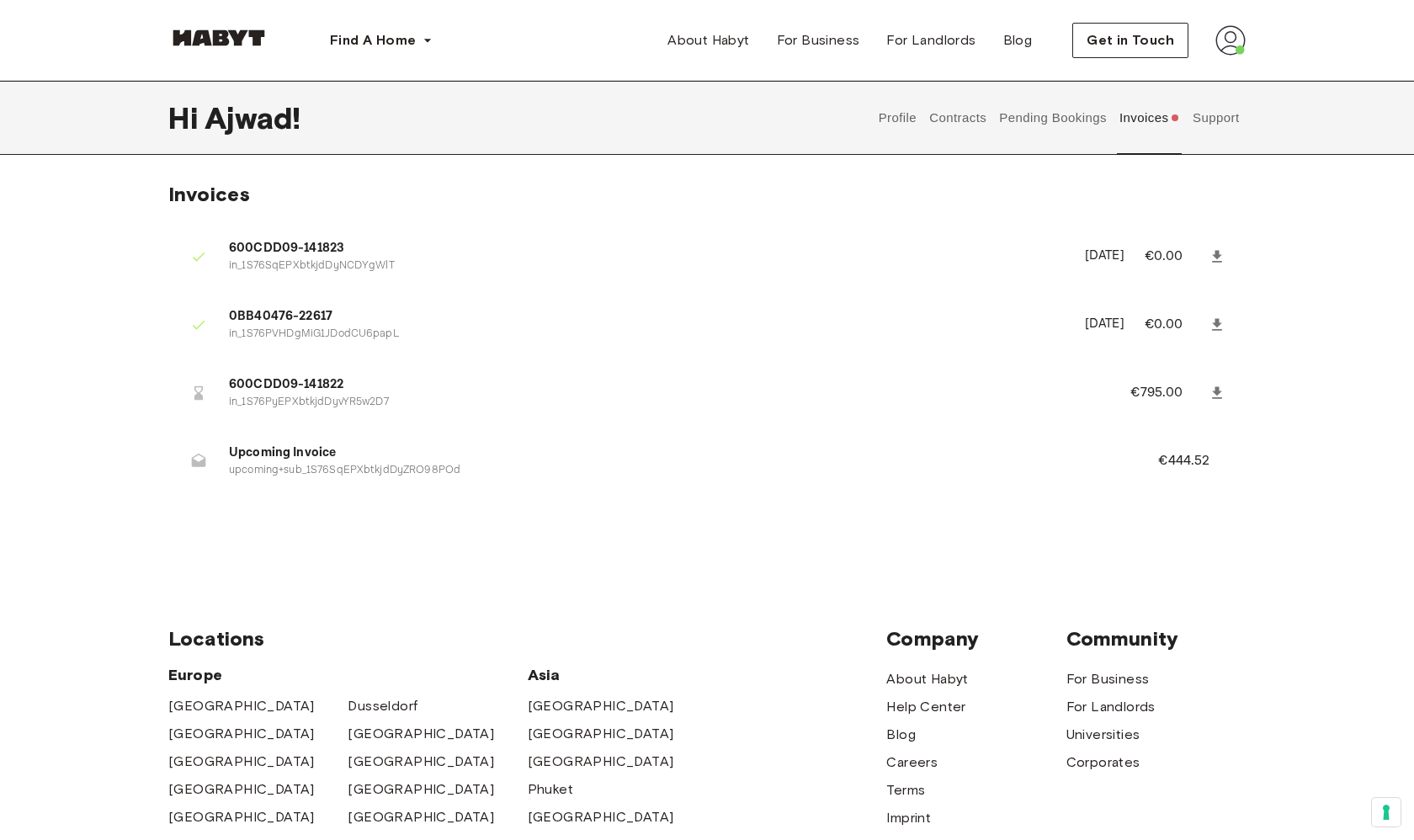
click at [1217, 118] on button "Support" at bounding box center [1215, 118] width 51 height 74
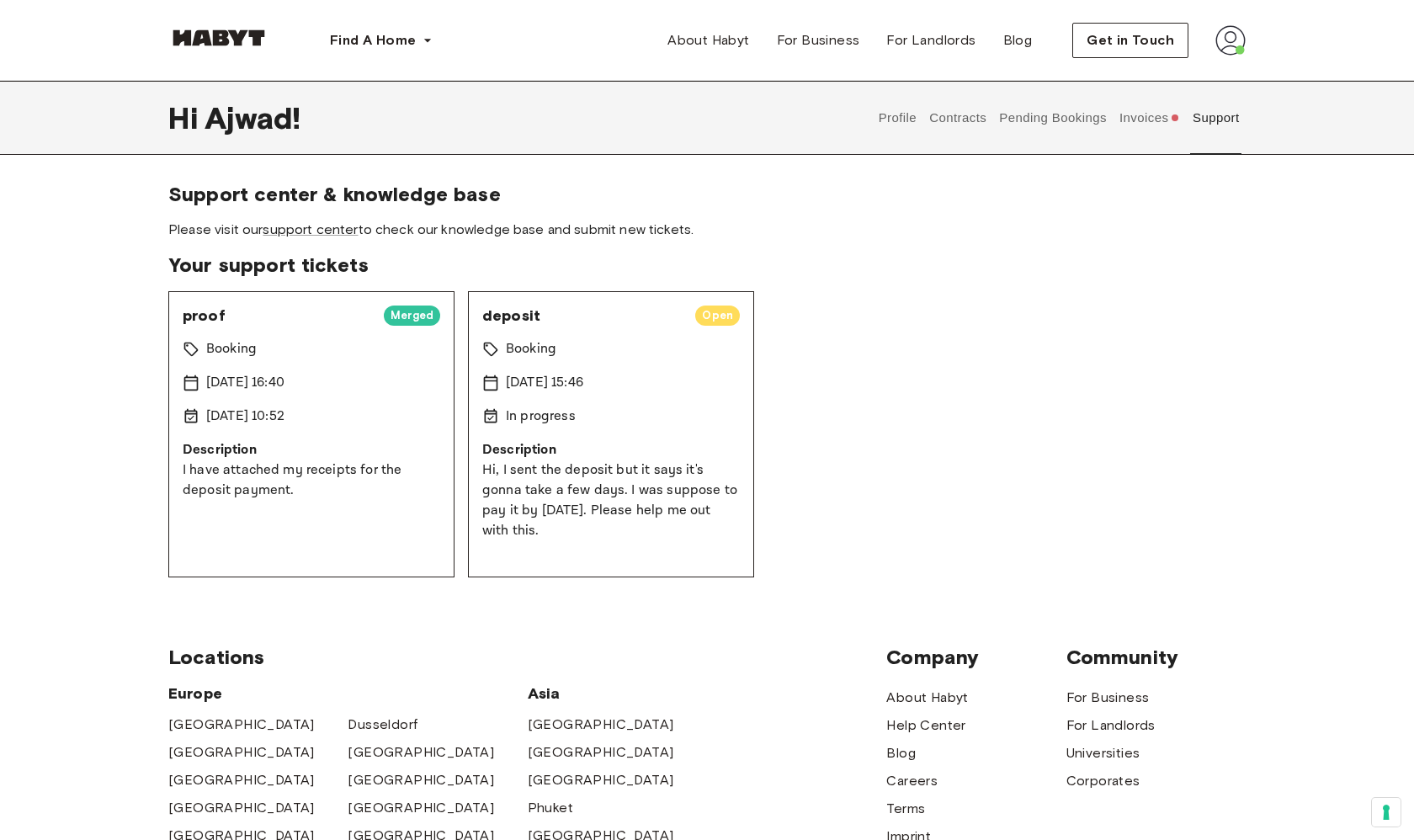
click at [709, 412] on div "In progress" at bounding box center [611, 417] width 257 height 20
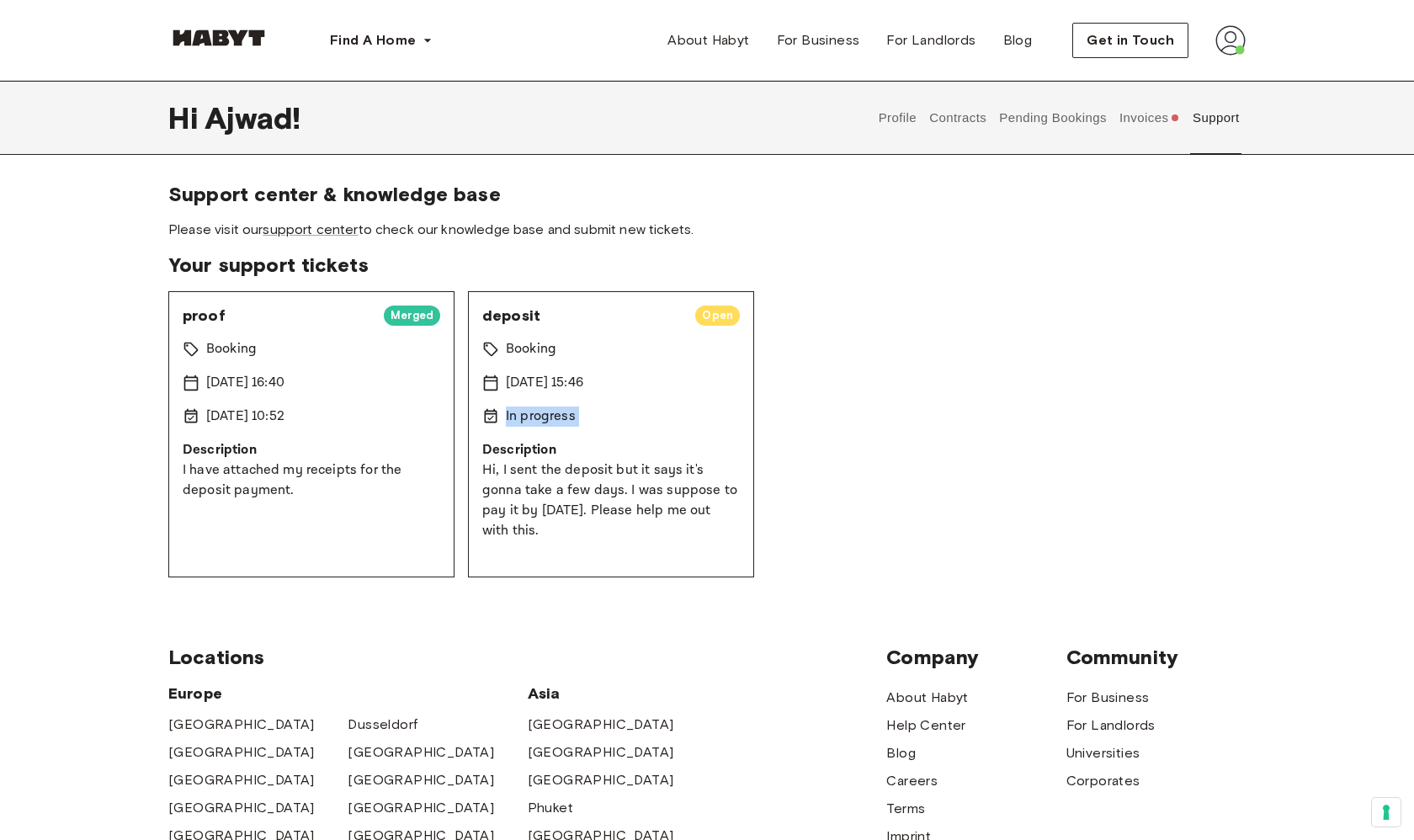
click at [709, 412] on div "In progress" at bounding box center [611, 417] width 257 height 20
click at [822, 415] on div "proof Merged Booking 15 Sep 2025 16:40 16 Sep 2025 10:52 Description I have att…" at bounding box center [707, 434] width 1078 height 286
